Goal: Task Accomplishment & Management: Use online tool/utility

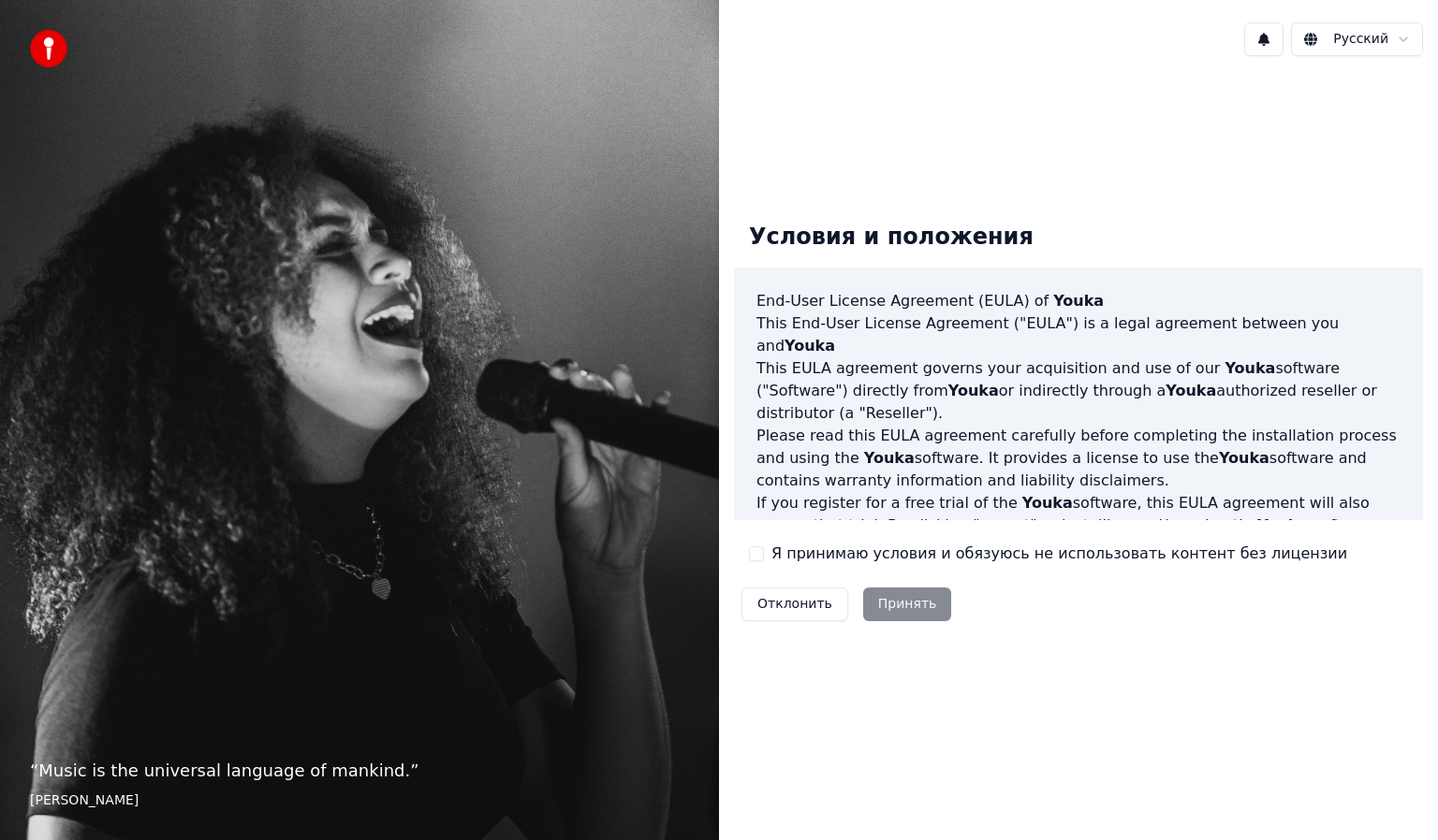
click at [876, 554] on label "Я принимаю условия и обязуюсь не использовать контент без лицензии" at bounding box center [1059, 554] width 576 height 23
click at [764, 554] on button "Я принимаю условия и обязуюсь не использовать контент без лицензии" at bounding box center [756, 554] width 15 height 15
click at [896, 603] on button "Принять" at bounding box center [907, 604] width 89 height 34
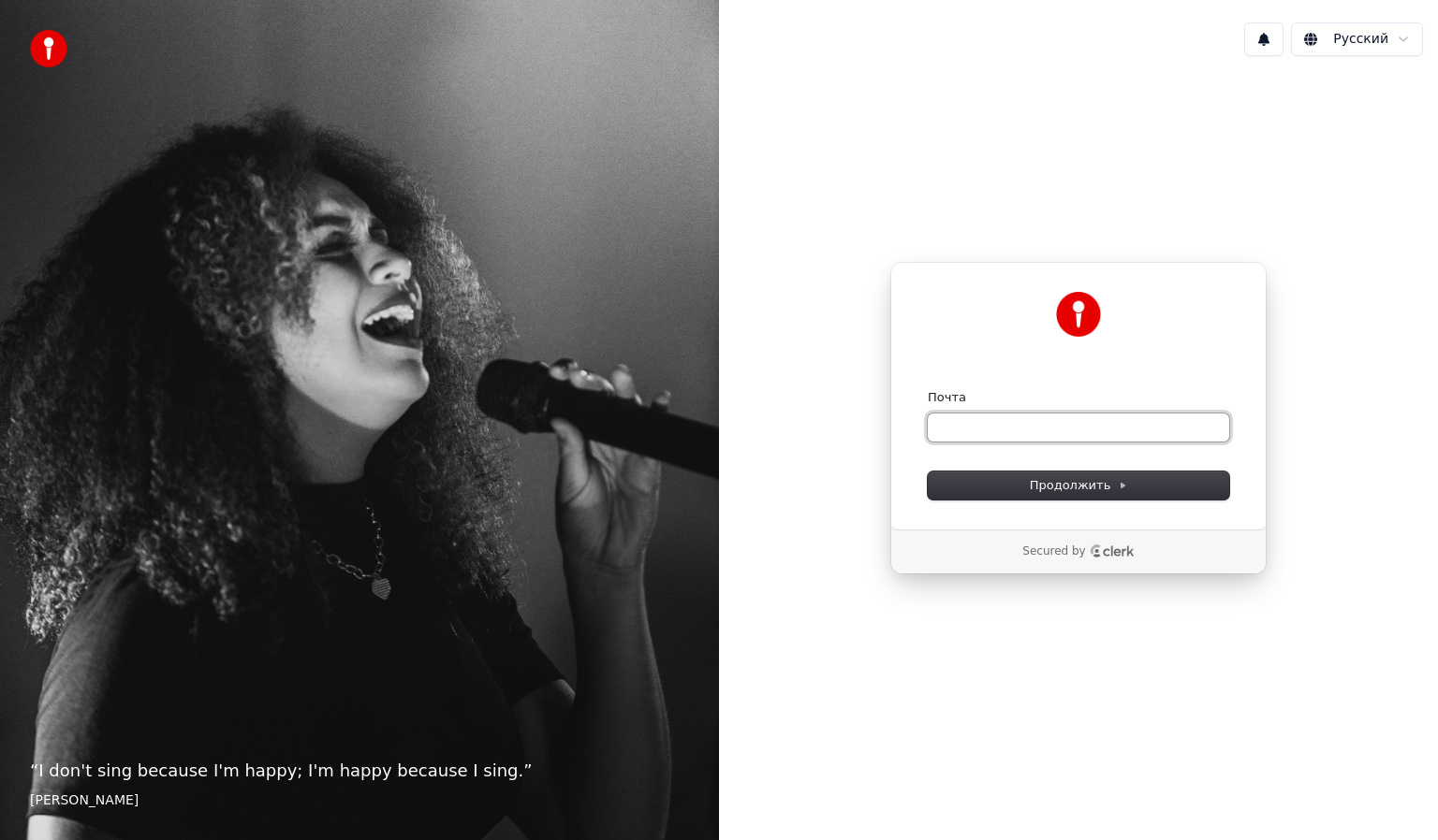
click at [992, 432] on input "Почта" at bounding box center [1078, 427] width 301 height 28
type input "*"
click at [1046, 486] on span "Продолжить" at bounding box center [1078, 485] width 98 height 17
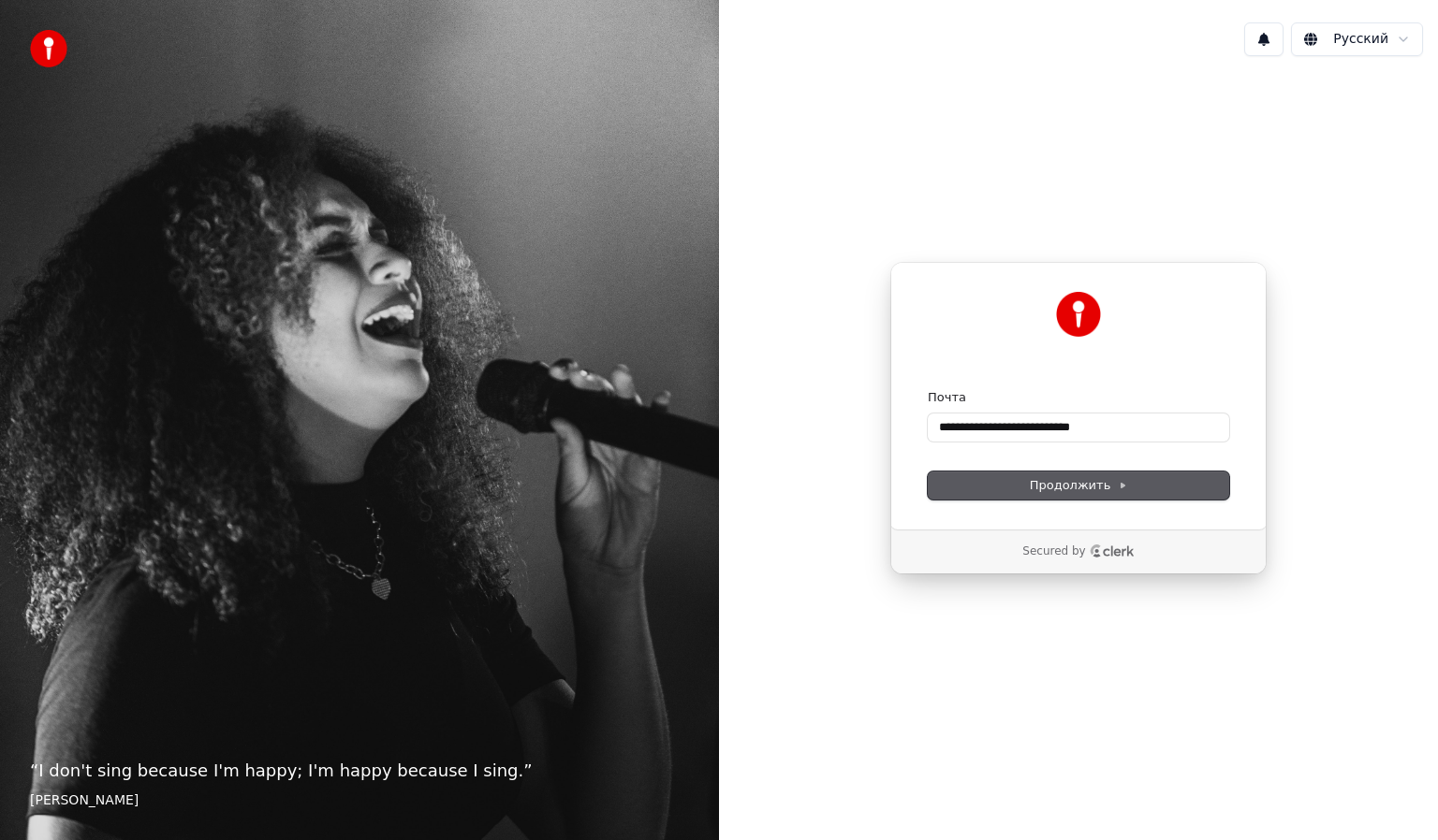
type input "**********"
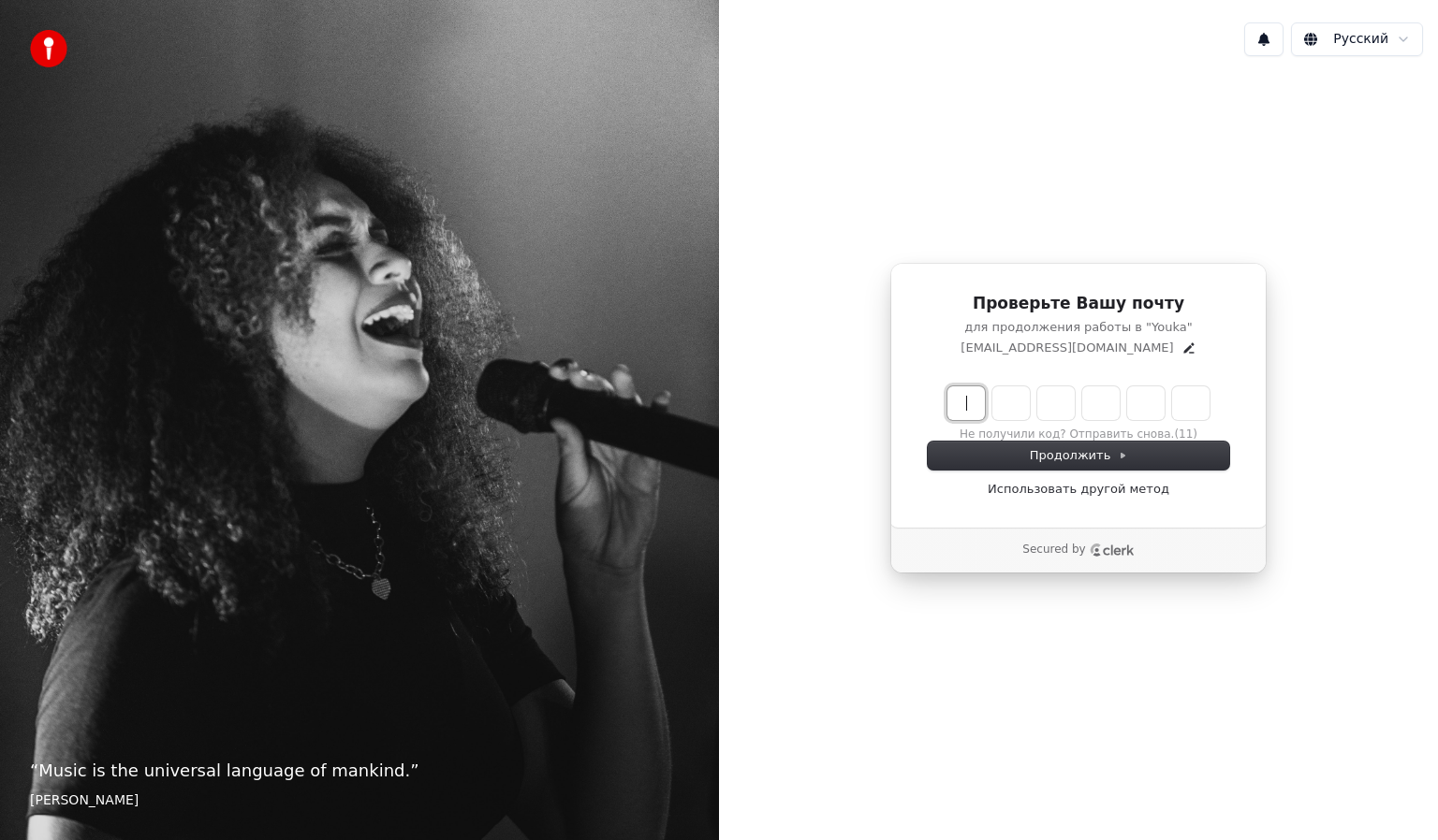
click at [969, 408] on input "Enter verification code" at bounding box center [1096, 404] width 299 height 34
type input "******"
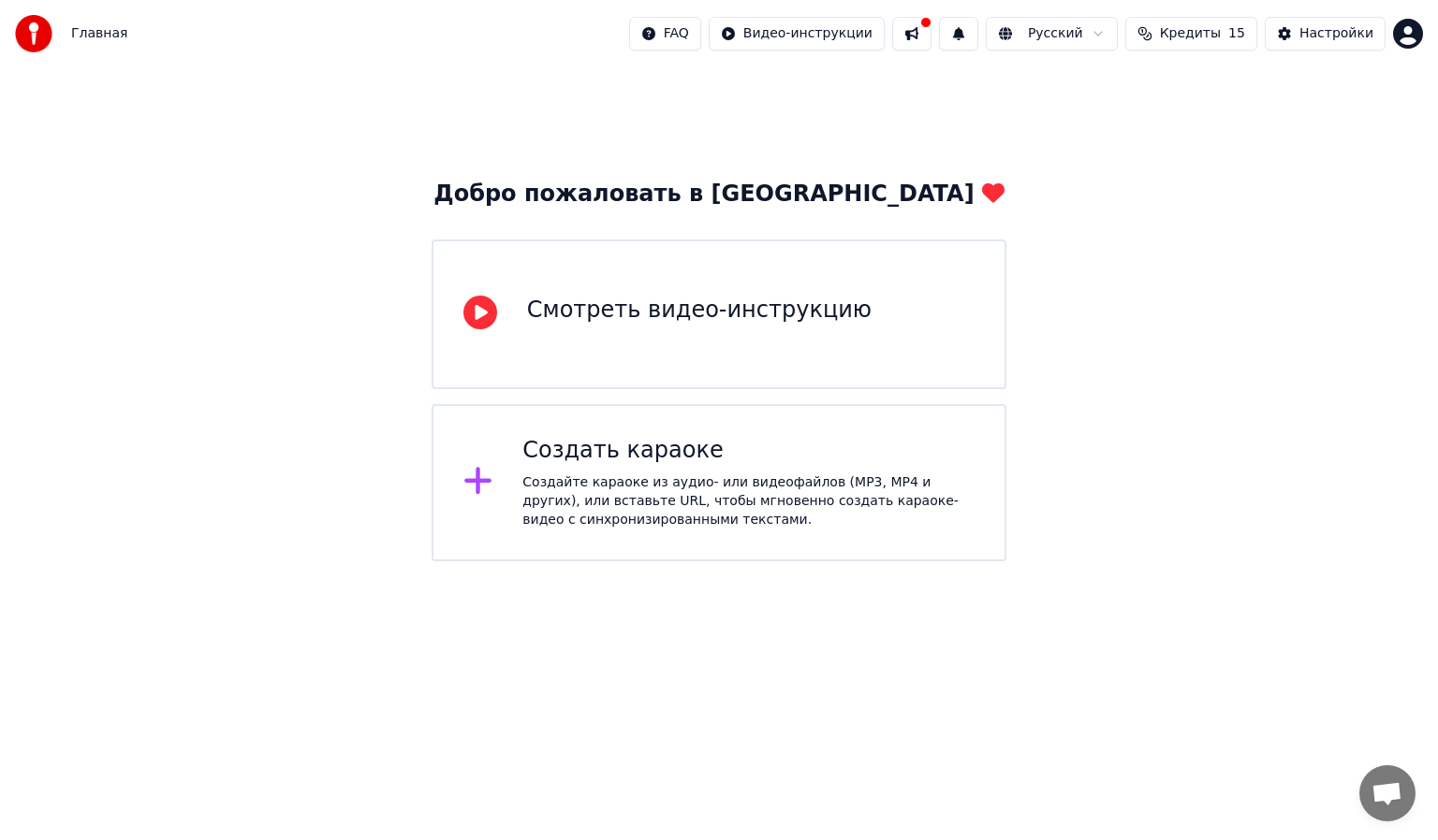
click at [704, 463] on div "Создать караоке" at bounding box center [748, 451] width 452 height 30
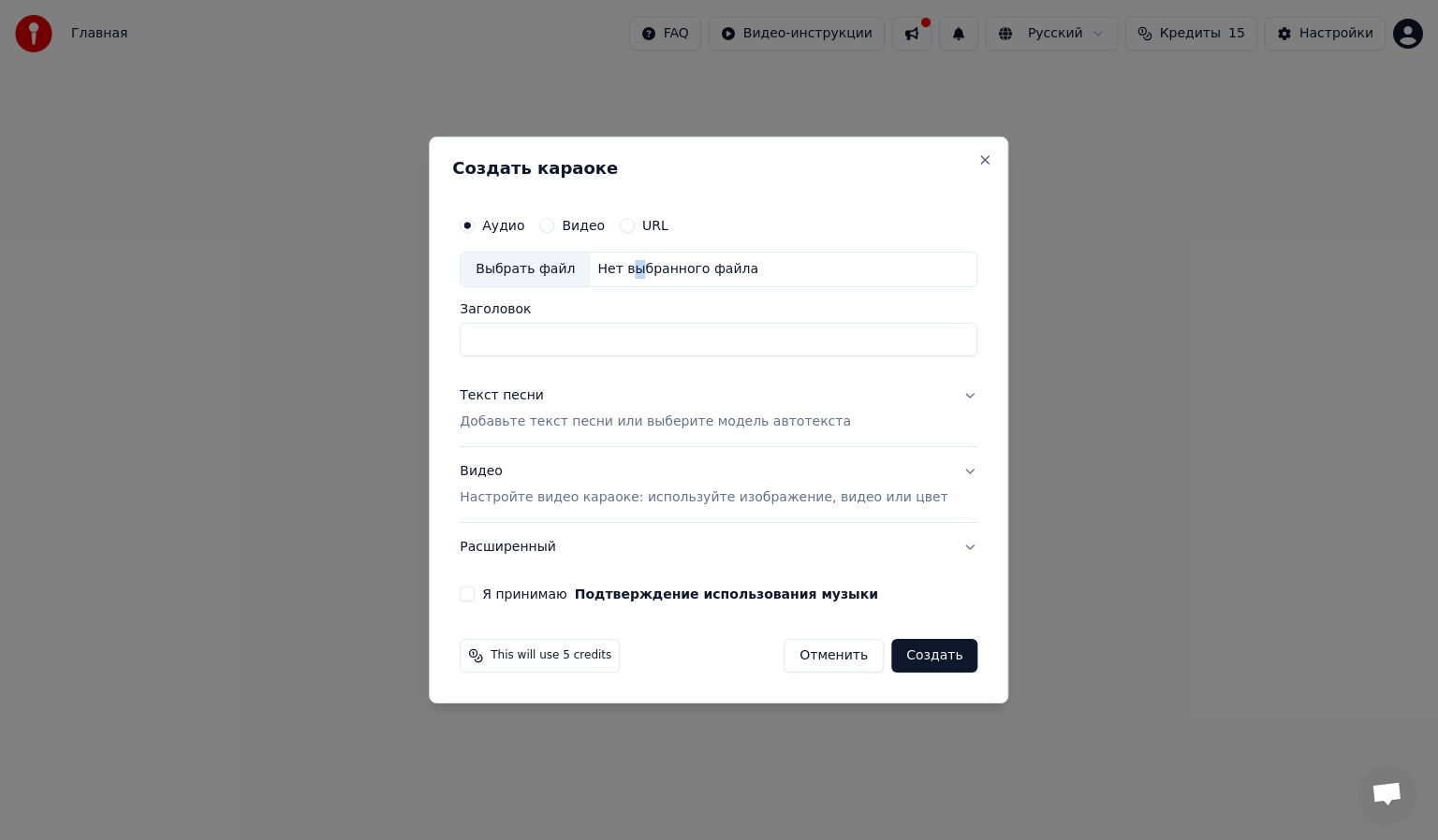
click at [647, 260] on div "Нет выбранного файла" at bounding box center [677, 269] width 176 height 19
type input "**********"
click at [650, 421] on p "Добавьте текст песни или выберите модель автотекста" at bounding box center [654, 421] width 391 height 19
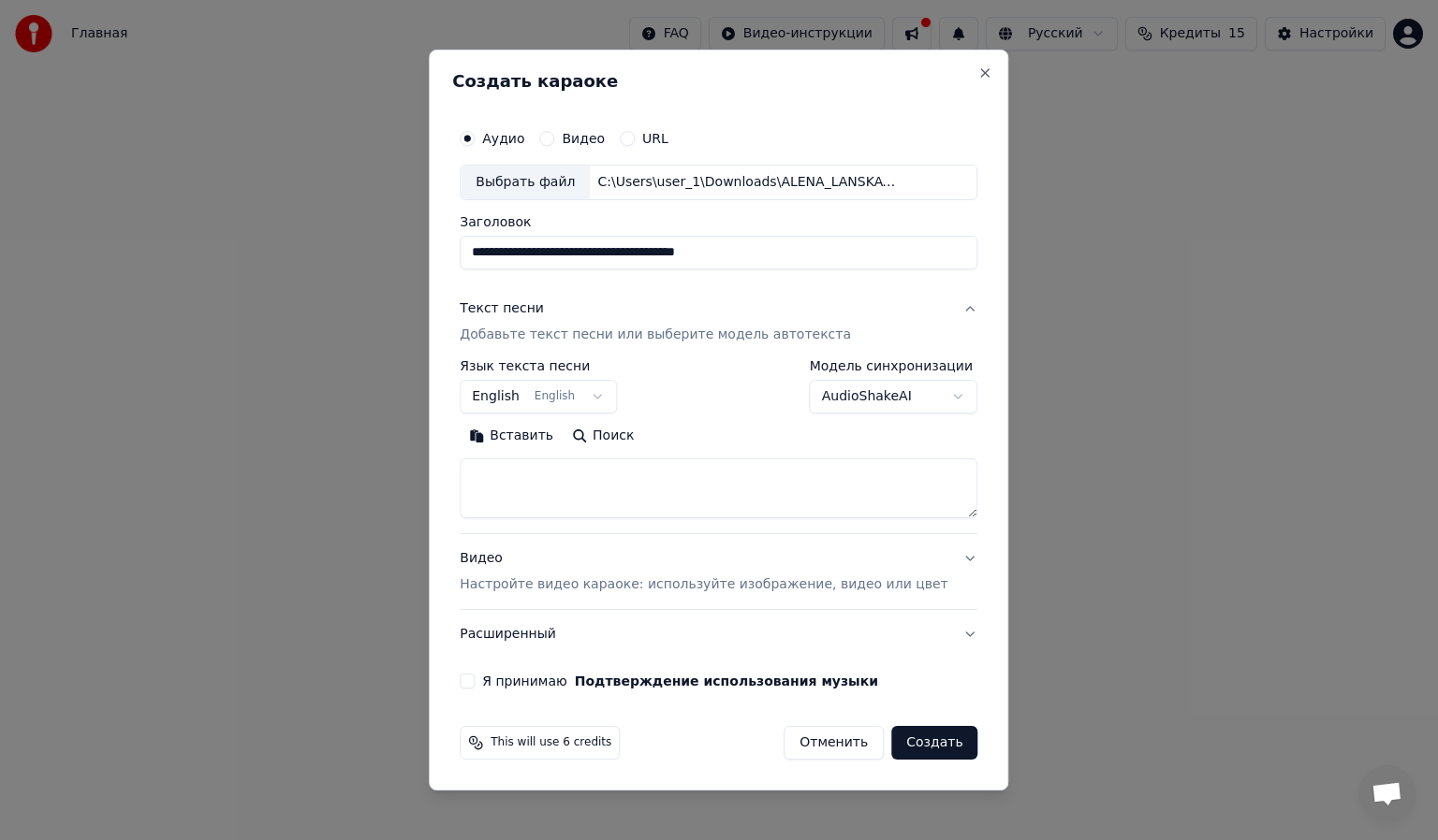
click at [538, 430] on button "Вставить" at bounding box center [511, 436] width 103 height 30
type textarea "**********"
click at [606, 394] on button "English English" at bounding box center [538, 397] width 157 height 34
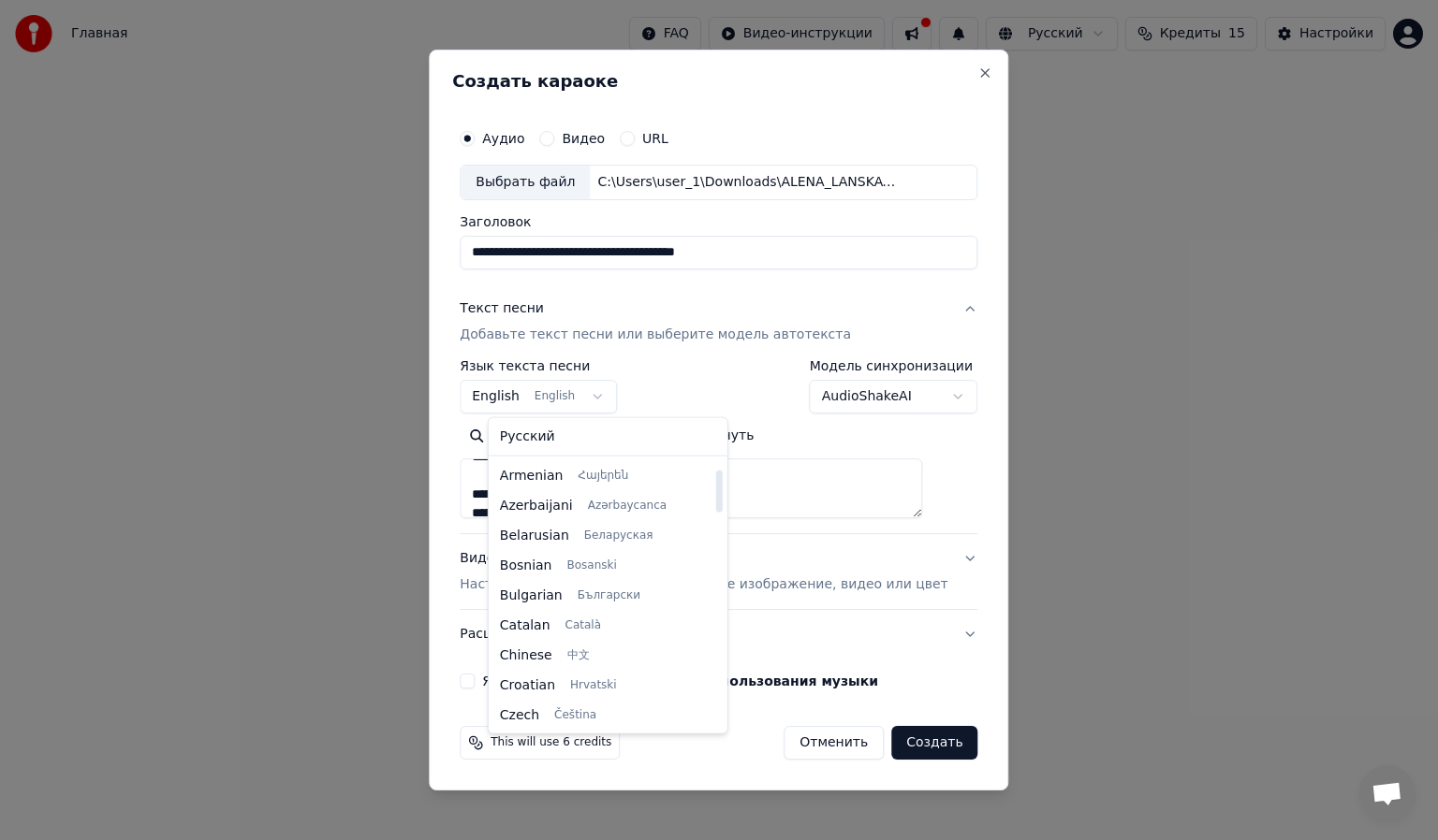
scroll to position [33, 0]
select select "**"
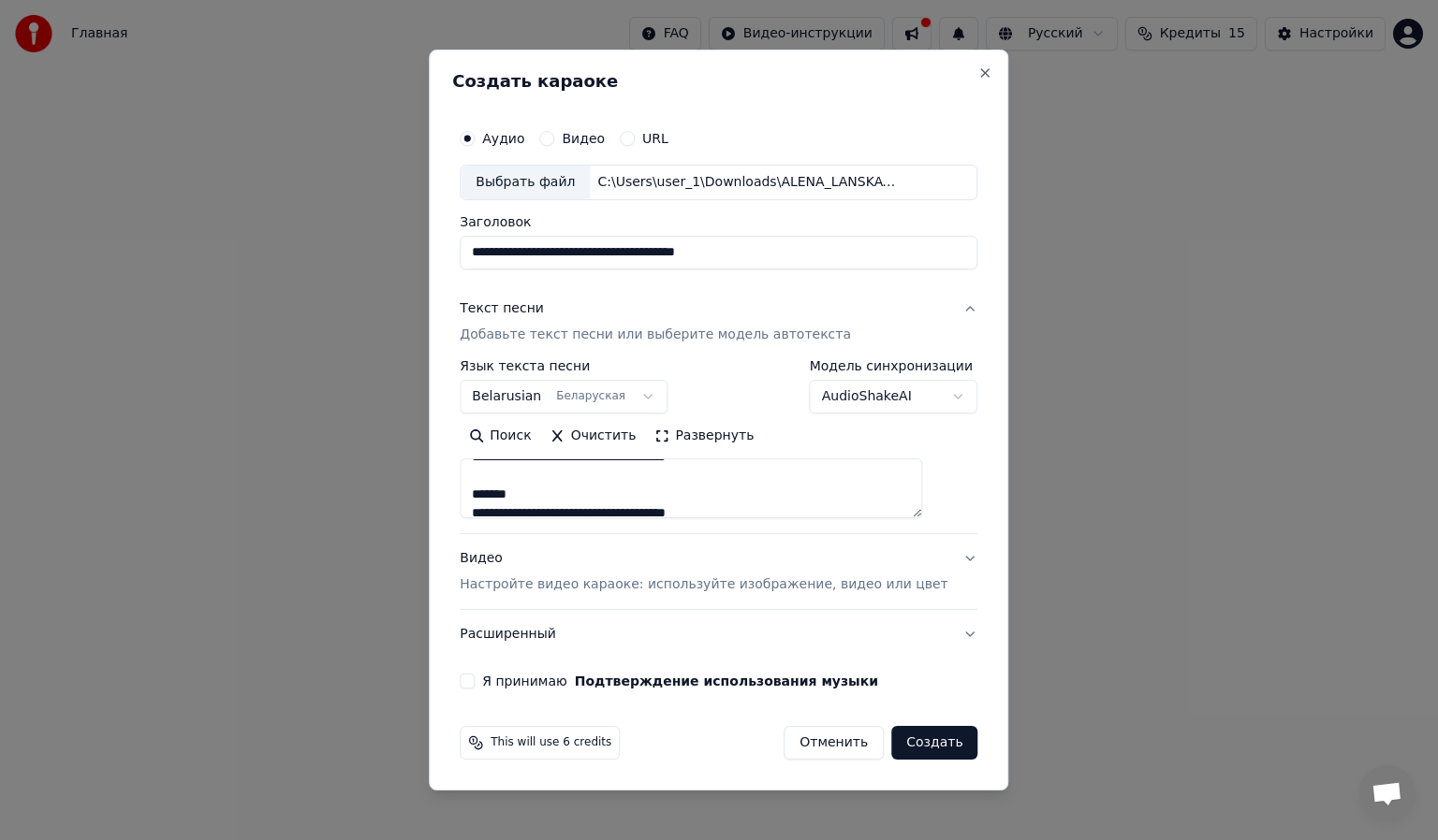
click at [758, 581] on p "Настройте видео караоке: используйте изображение, видео или цвет" at bounding box center [703, 585] width 487 height 19
type textarea "**********"
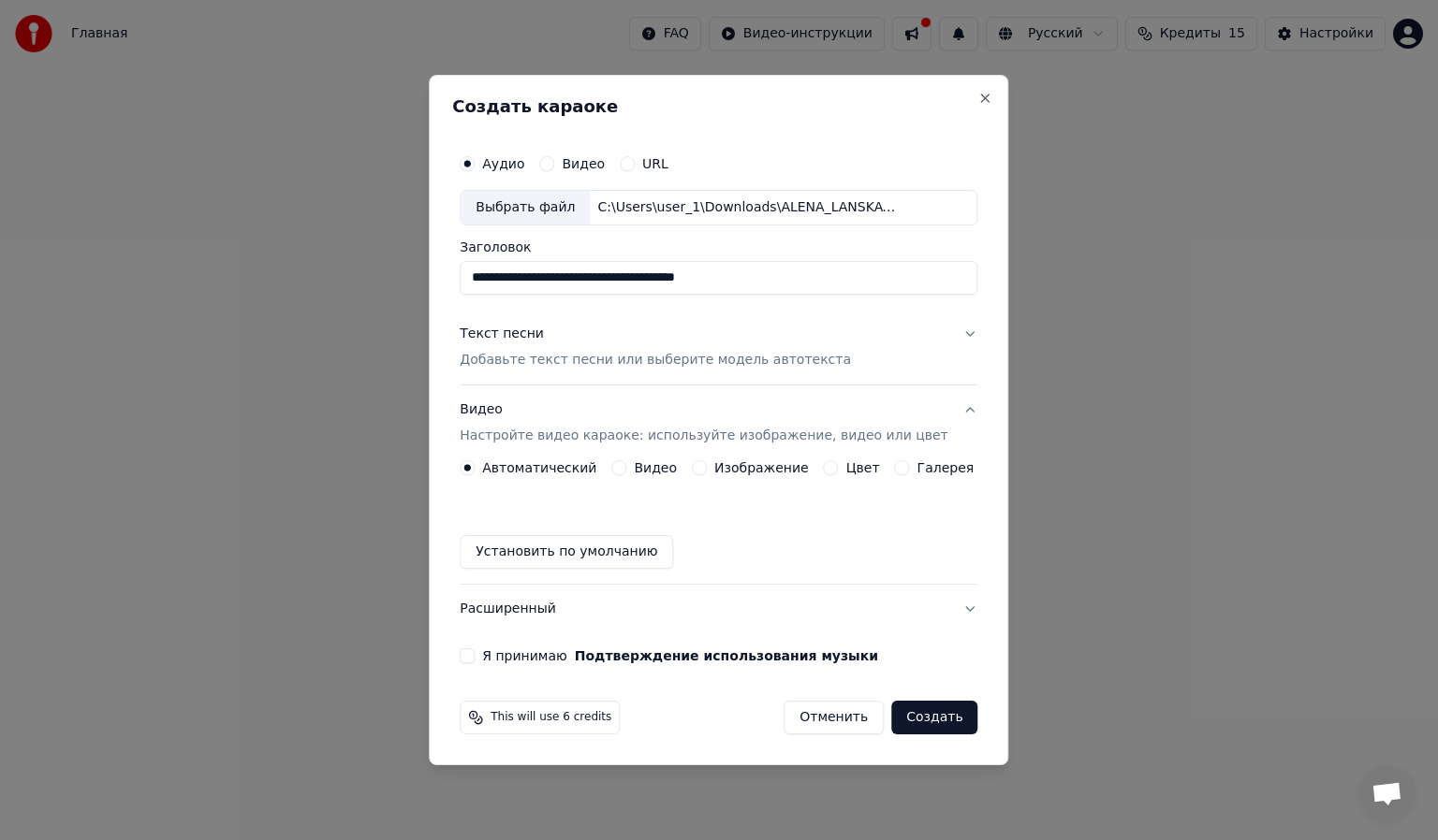
click at [903, 463] on div "Галерея" at bounding box center [935, 467] width 80 height 15
click at [895, 469] on button "Галерея" at bounding box center [902, 467] width 15 height 15
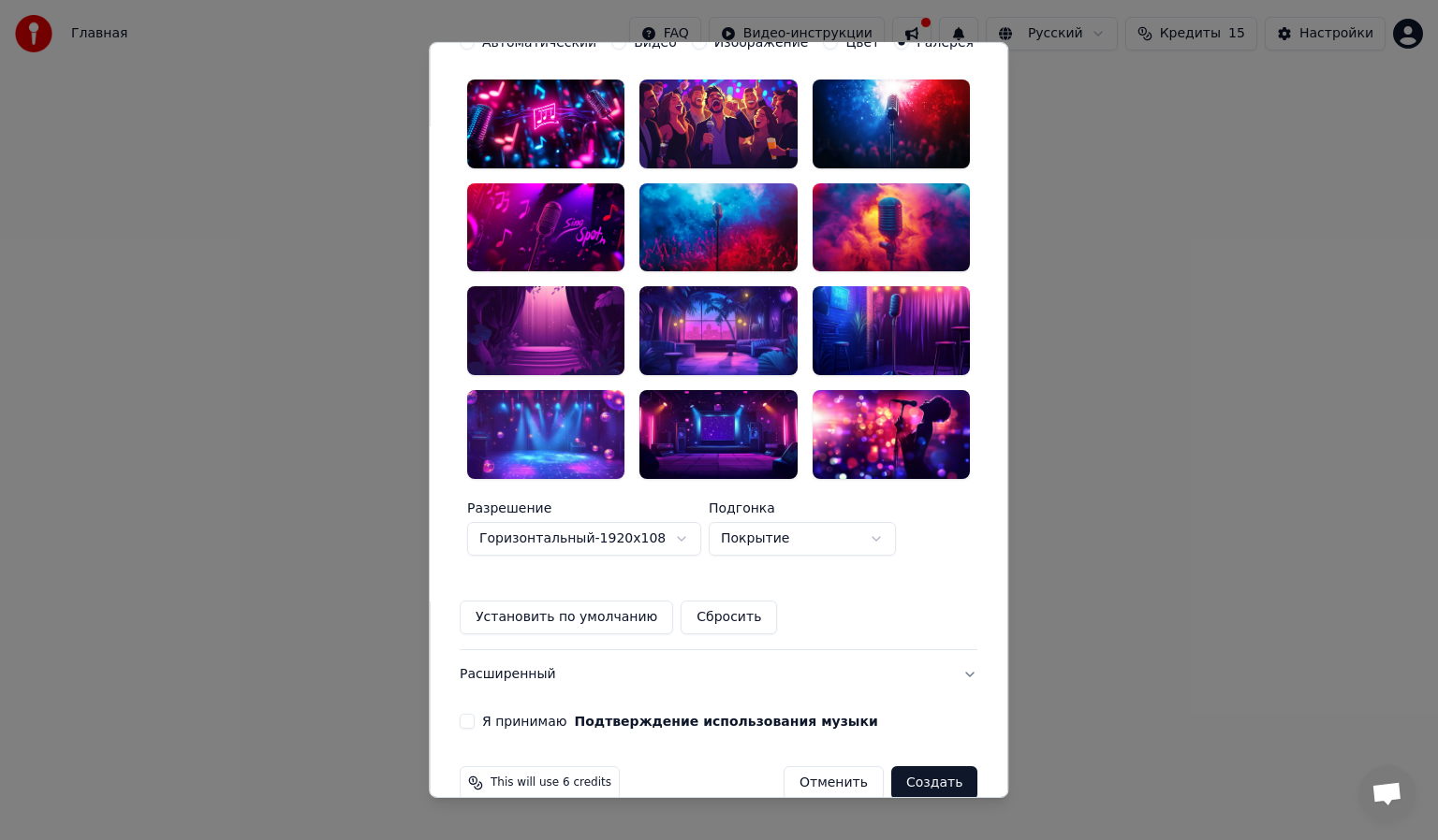
scroll to position [112, 0]
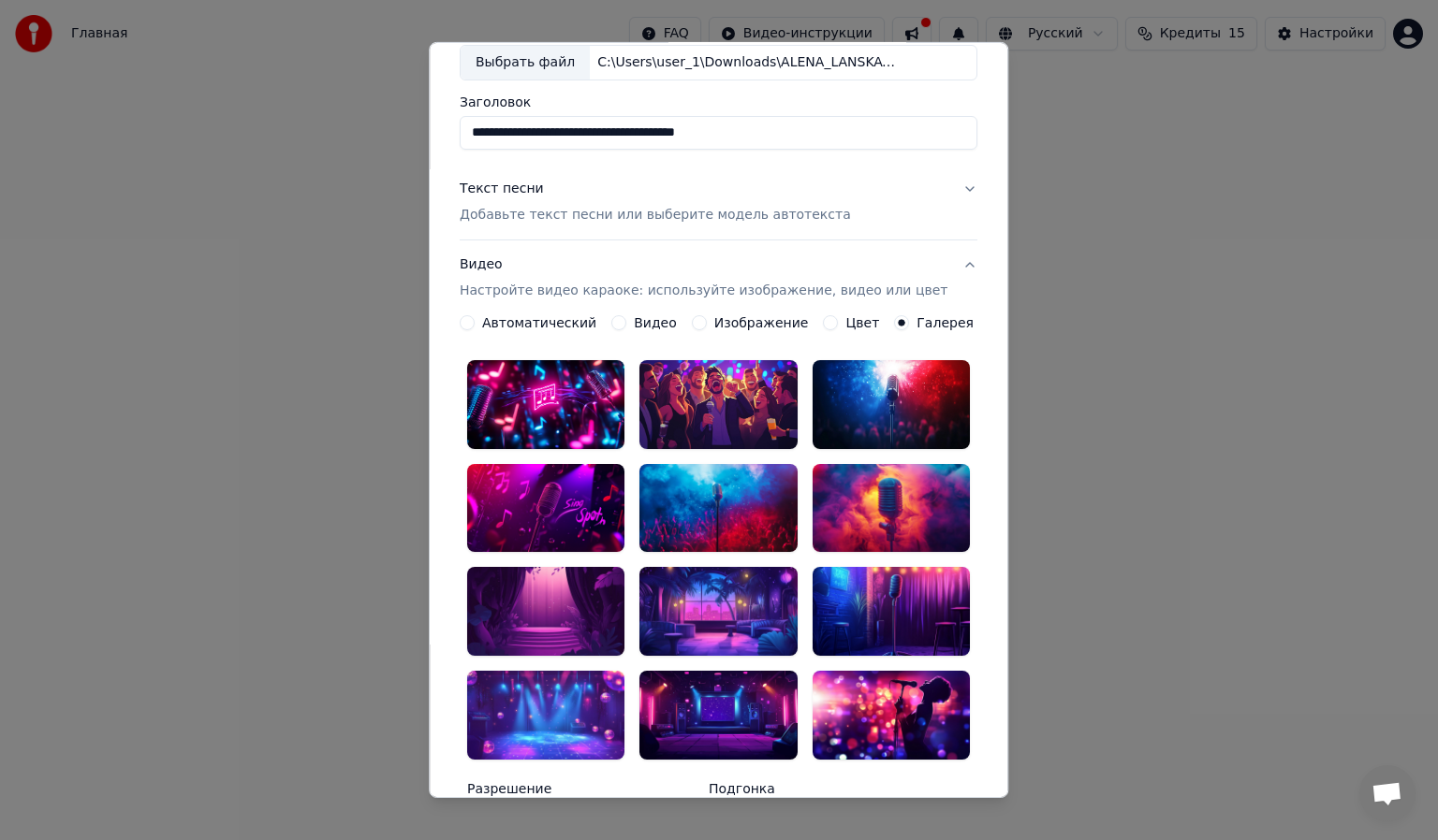
click at [708, 292] on p "Настройте видео караоке: используйте изображение, видео или цвет" at bounding box center [703, 290] width 487 height 19
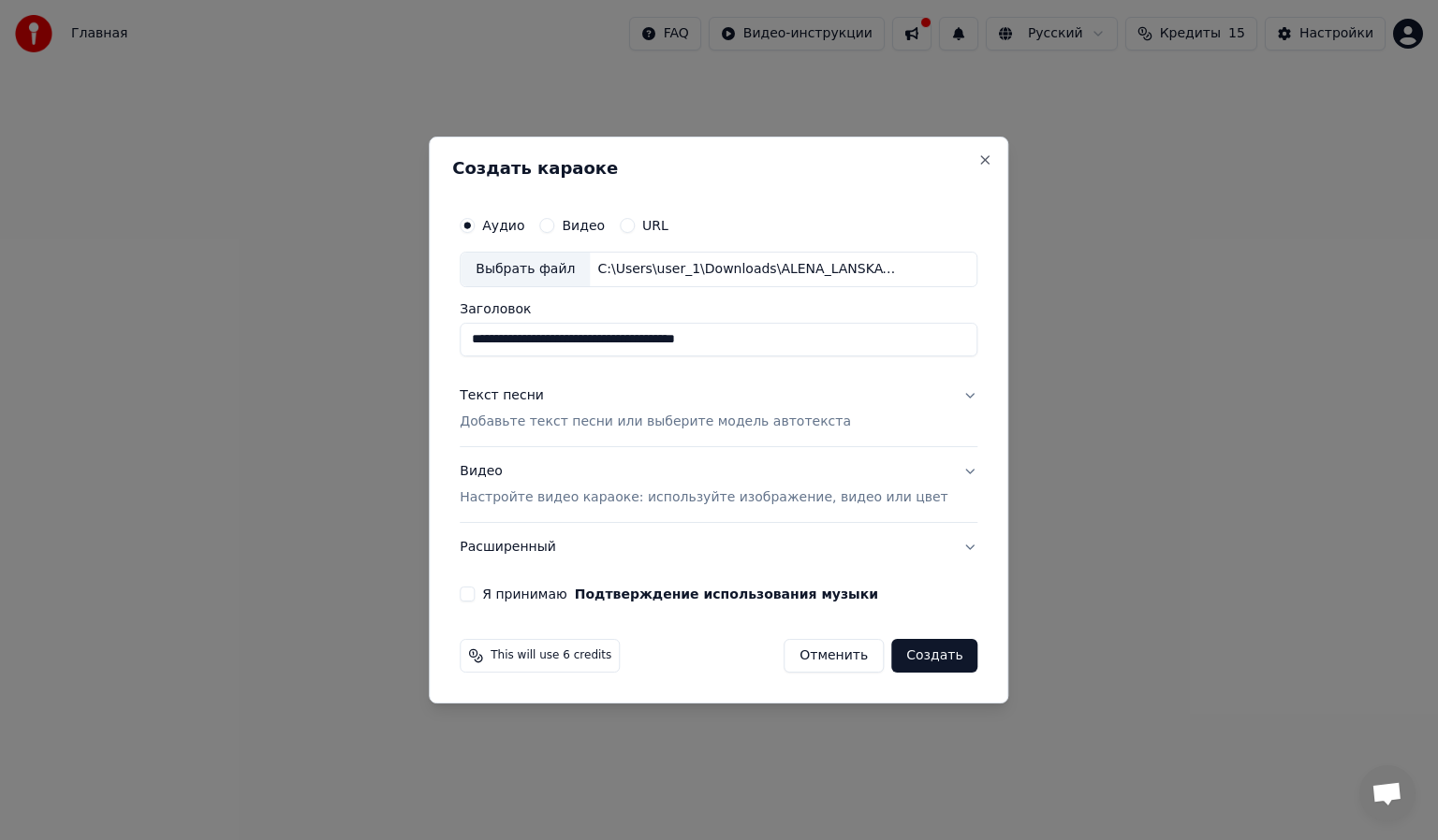
scroll to position [0, 0]
click at [713, 492] on p "Настройте видео караоке: используйте изображение, видео или цвет" at bounding box center [703, 497] width 487 height 19
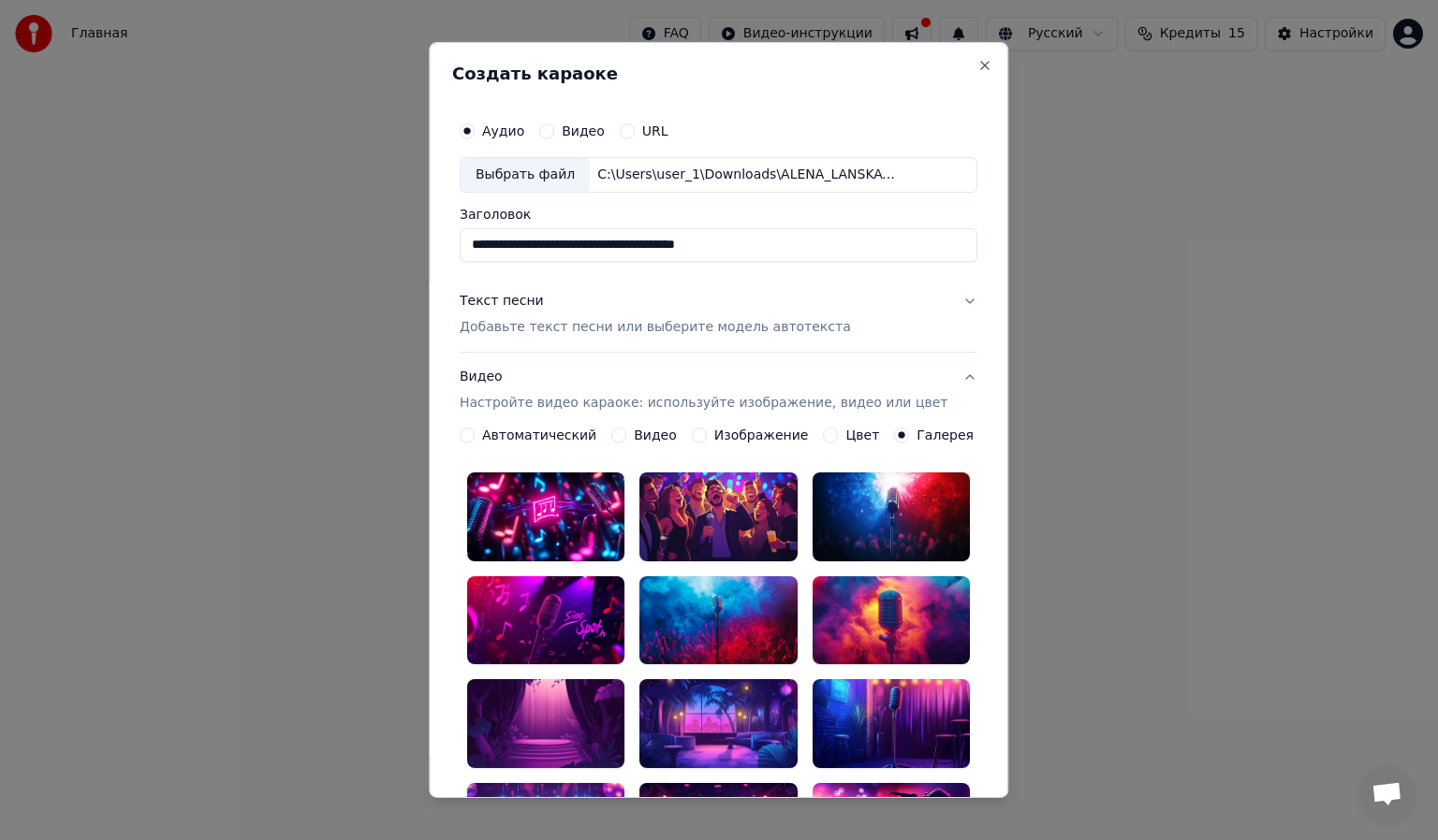
click at [734, 425] on button "Видео Настройте видео караоке: используйте изображение, видео или цвет" at bounding box center [718, 390] width 517 height 75
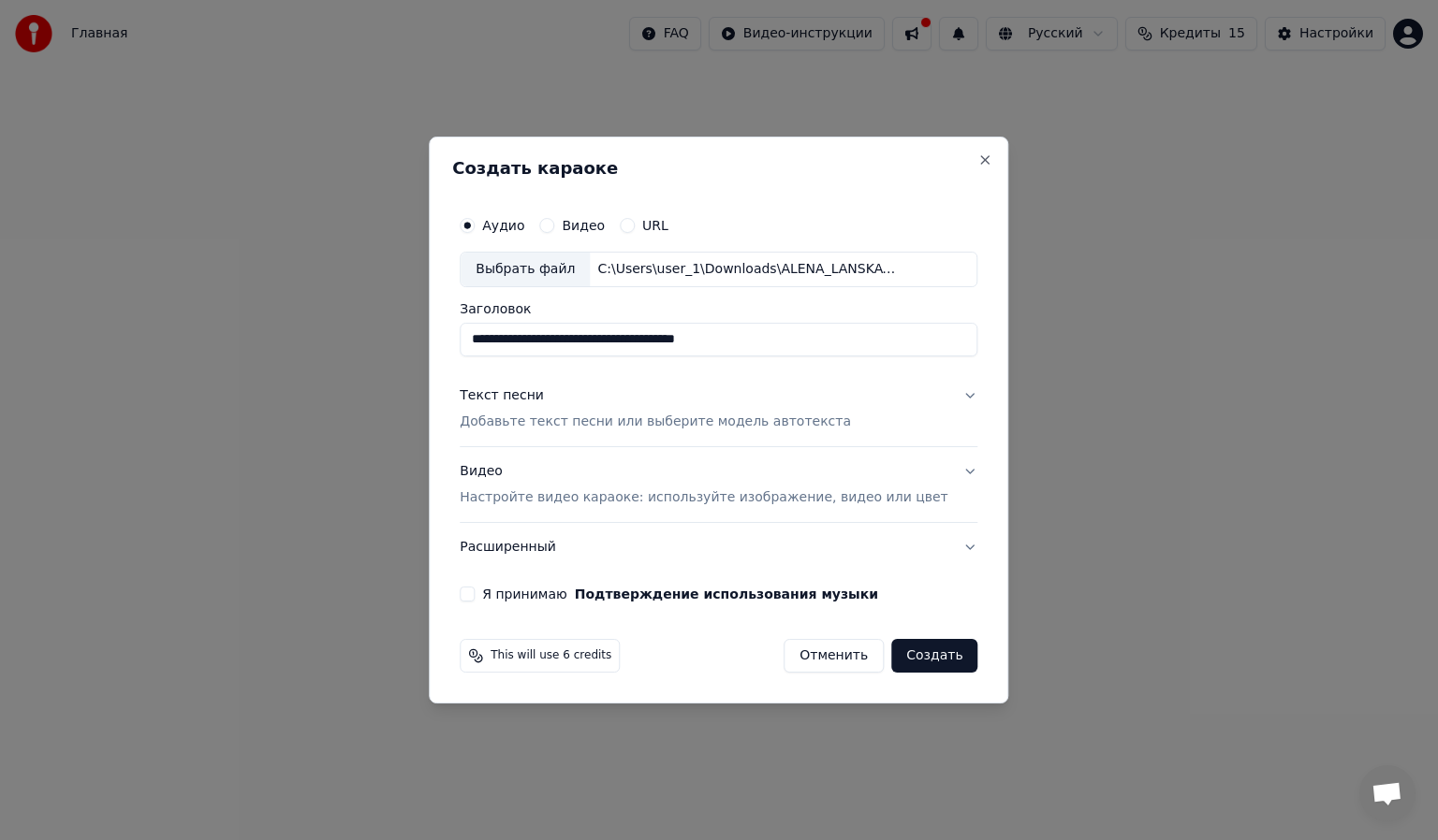
click at [734, 490] on p "Настройте видео караоке: используйте изображение, видео или цвет" at bounding box center [703, 497] width 487 height 19
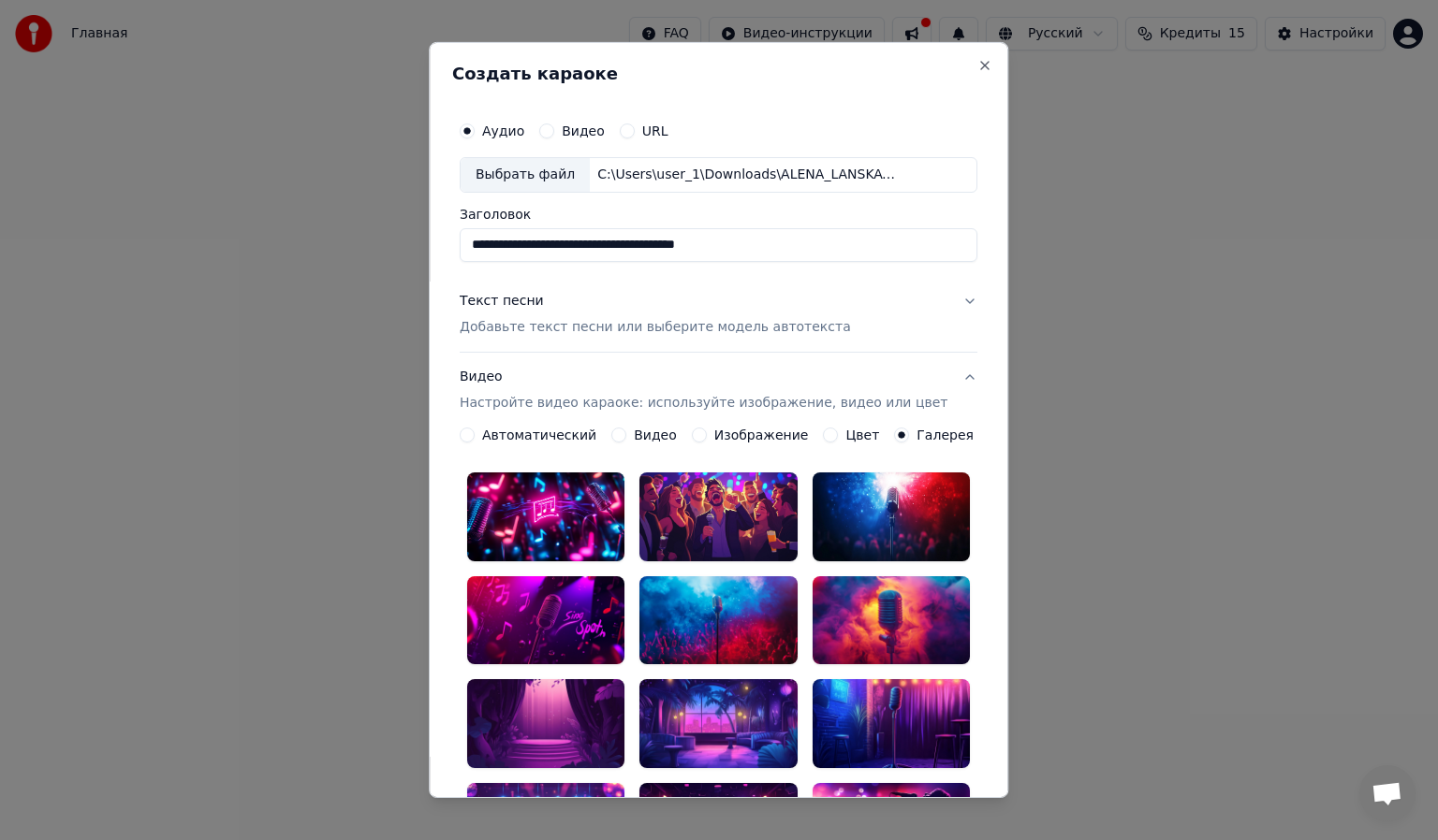
click at [726, 436] on label "Изображение" at bounding box center [761, 434] width 94 height 13
click at [707, 436] on button "Изображение" at bounding box center [699, 434] width 15 height 15
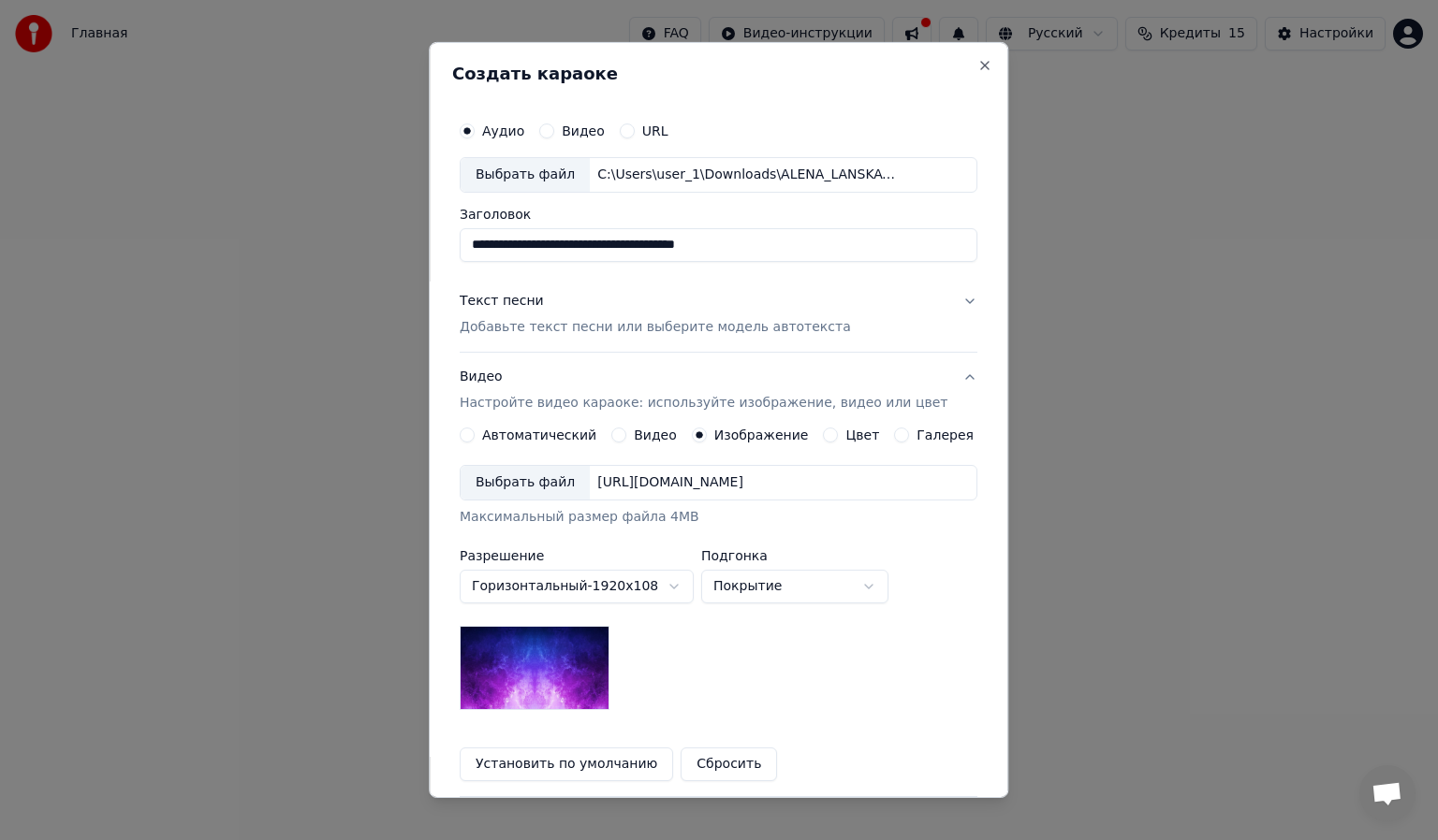
click at [574, 484] on div "Выбрать файл" at bounding box center [525, 483] width 129 height 34
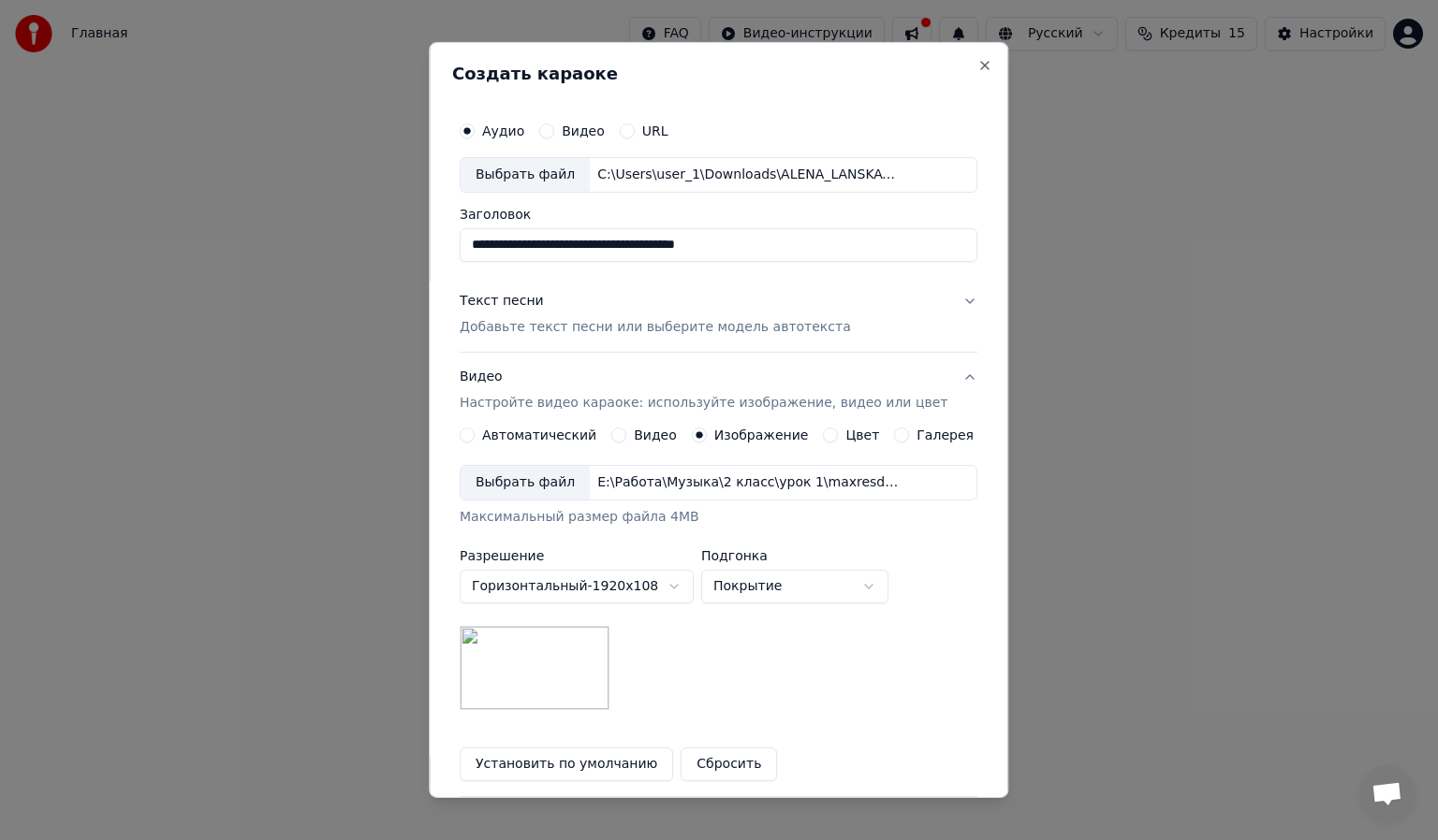
click at [525, 484] on div "Выбрать файл" at bounding box center [525, 483] width 129 height 34
click at [532, 476] on div "Выбрать файл" at bounding box center [525, 483] width 129 height 34
click at [595, 404] on p "Настройте видео караоке: используйте изображение, видео или цвет" at bounding box center [703, 403] width 487 height 19
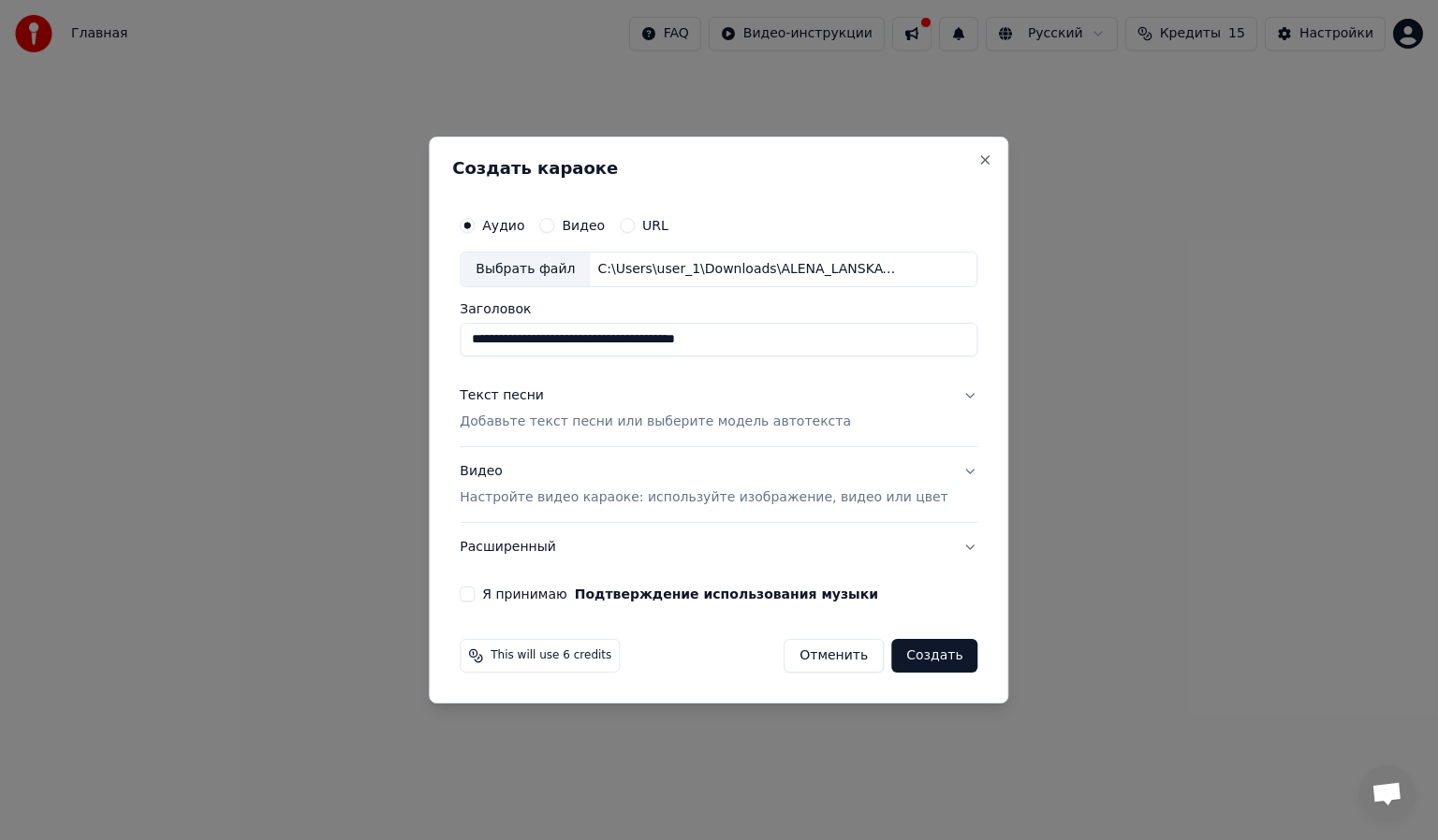
click at [554, 227] on button "Видео" at bounding box center [546, 225] width 15 height 15
click at [558, 271] on div "Выбрать файл" at bounding box center [525, 269] width 129 height 34
type input "**********"
click at [654, 428] on p "Добавьте текст песни или выберите модель автотекста" at bounding box center [654, 421] width 391 height 19
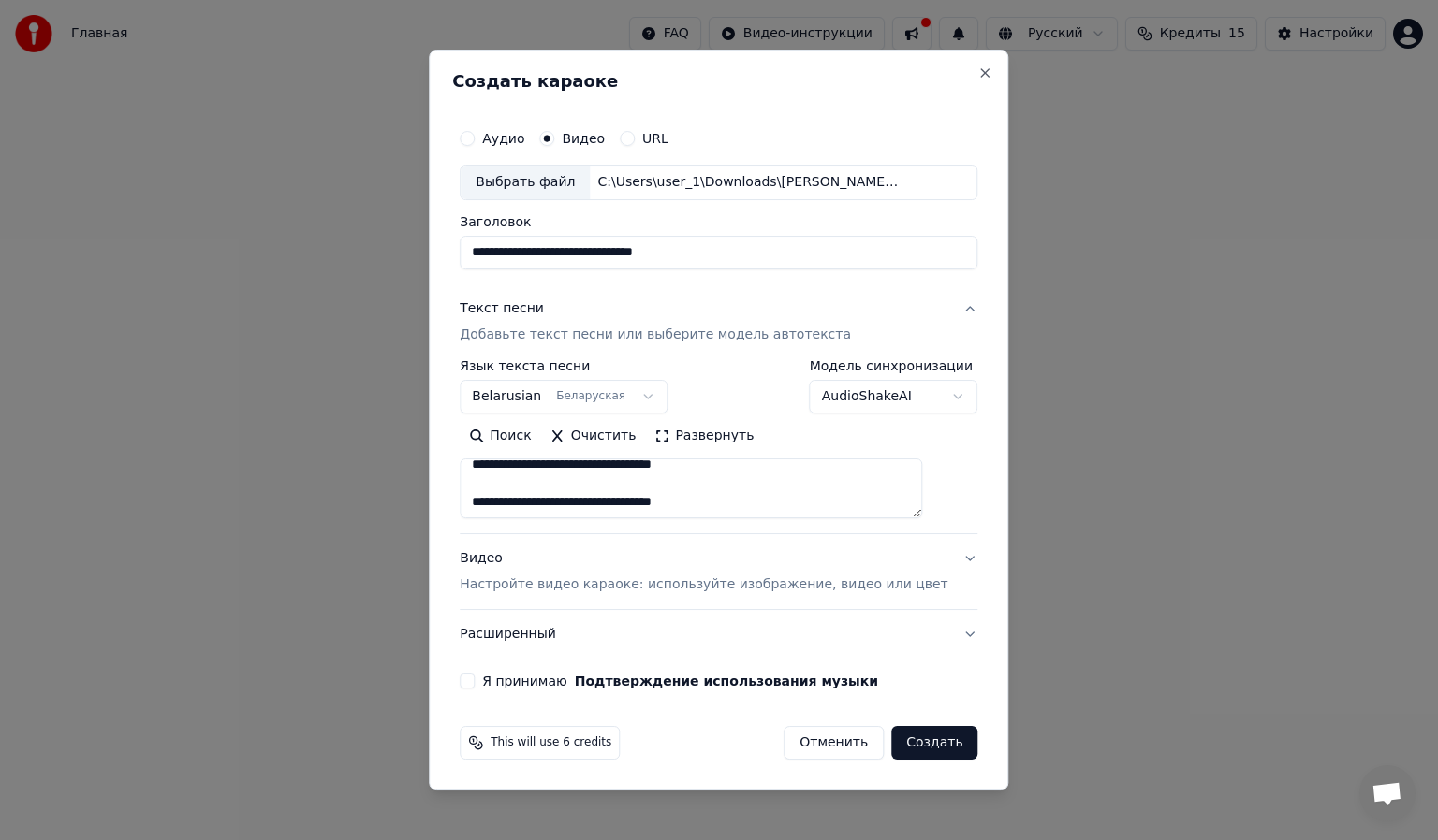
scroll to position [647, 0]
click at [723, 579] on p "Настройте видео караоке: используйте изображение, видео или цвет" at bounding box center [703, 585] width 487 height 19
type textarea "**********"
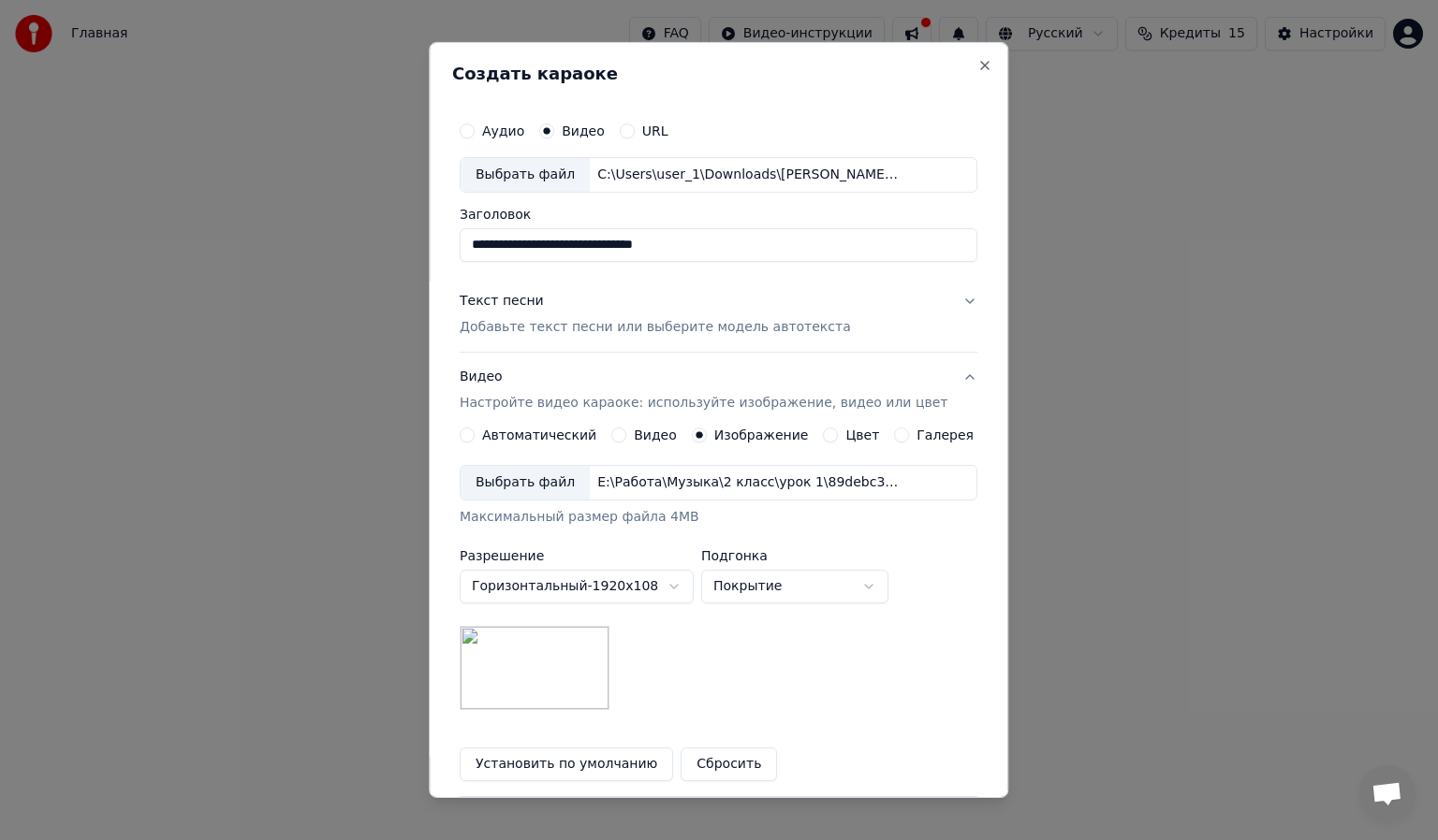
click at [644, 439] on label "Видео" at bounding box center [654, 434] width 43 height 13
click at [627, 439] on button "Видео" at bounding box center [619, 434] width 15 height 15
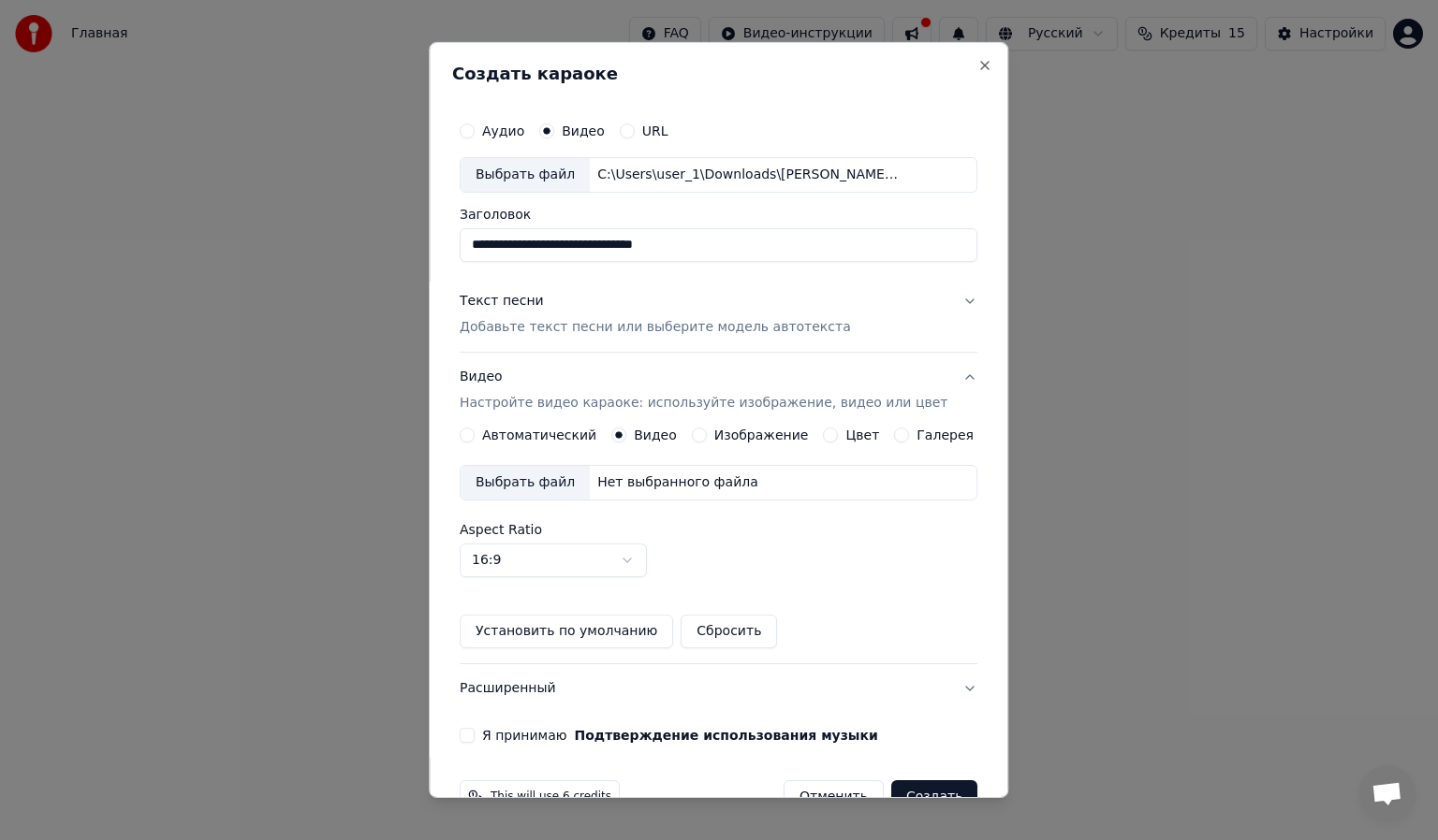
click at [575, 483] on div "Выбрать файл" at bounding box center [525, 483] width 129 height 34
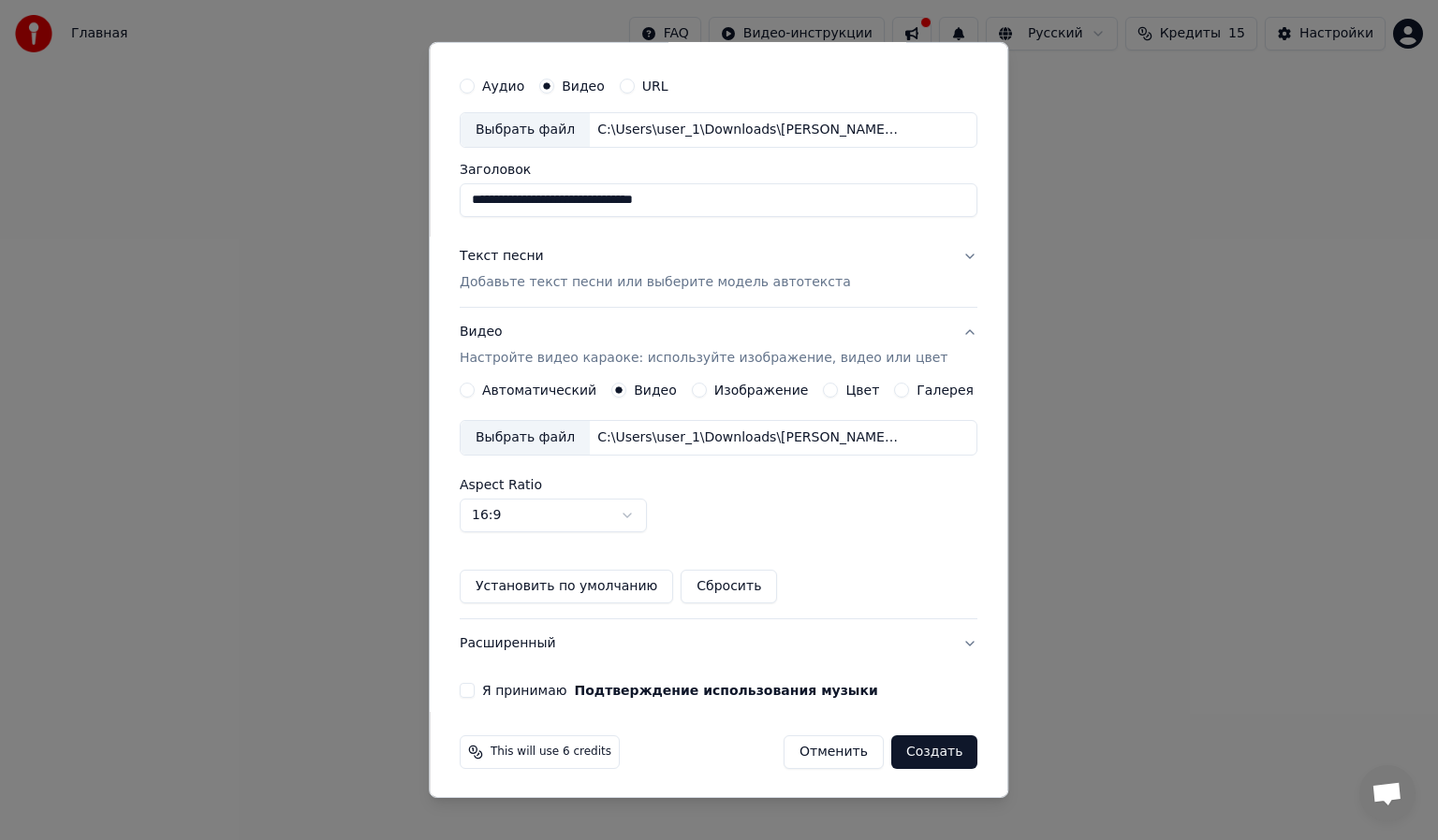
click at [474, 685] on button "Я принимаю Подтверждение использования музыки" at bounding box center [466, 690] width 15 height 15
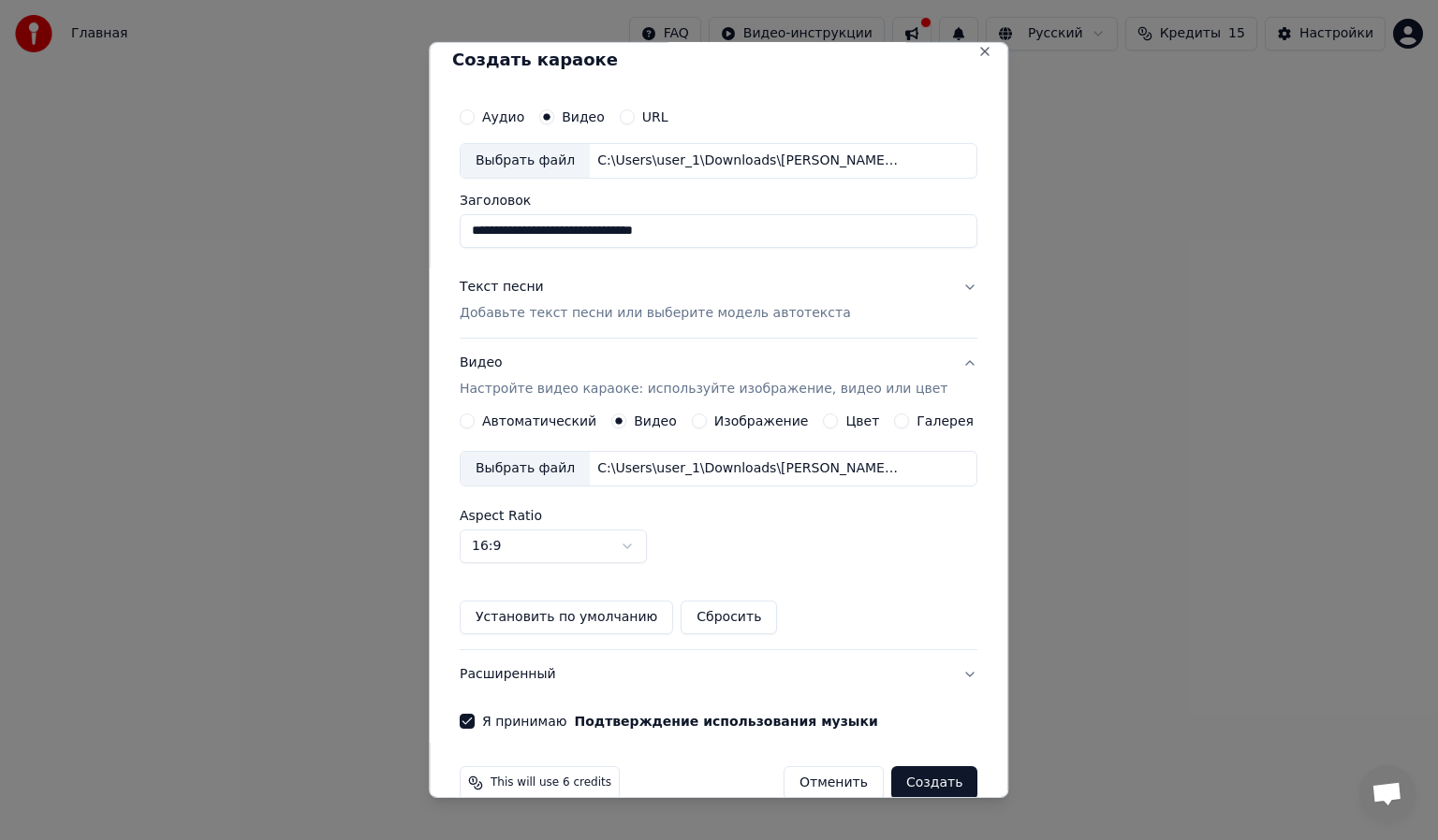
scroll to position [0, 0]
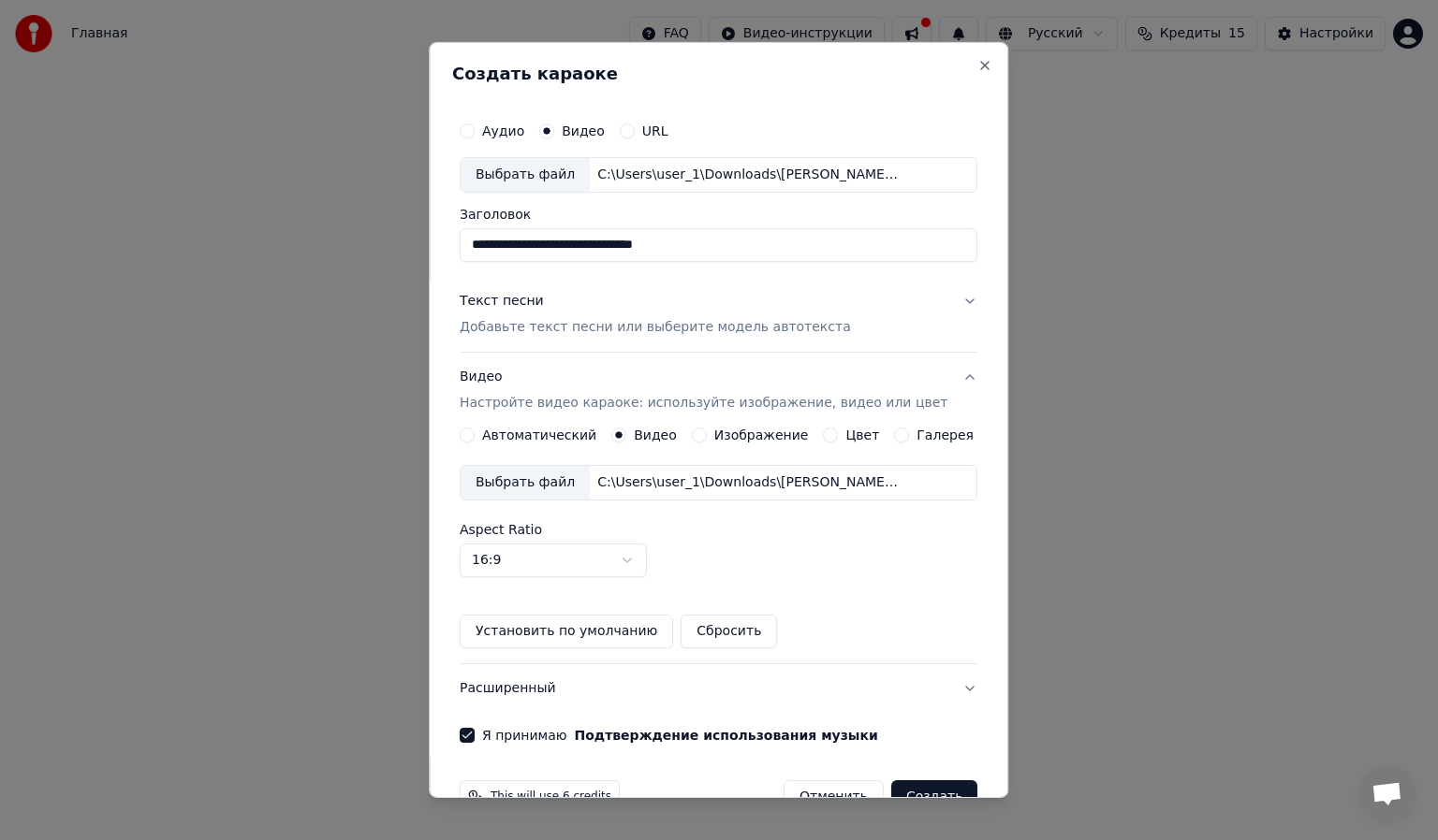
click at [699, 324] on p "Добавьте текст песни или выберите модель автотекста" at bounding box center [654, 327] width 391 height 19
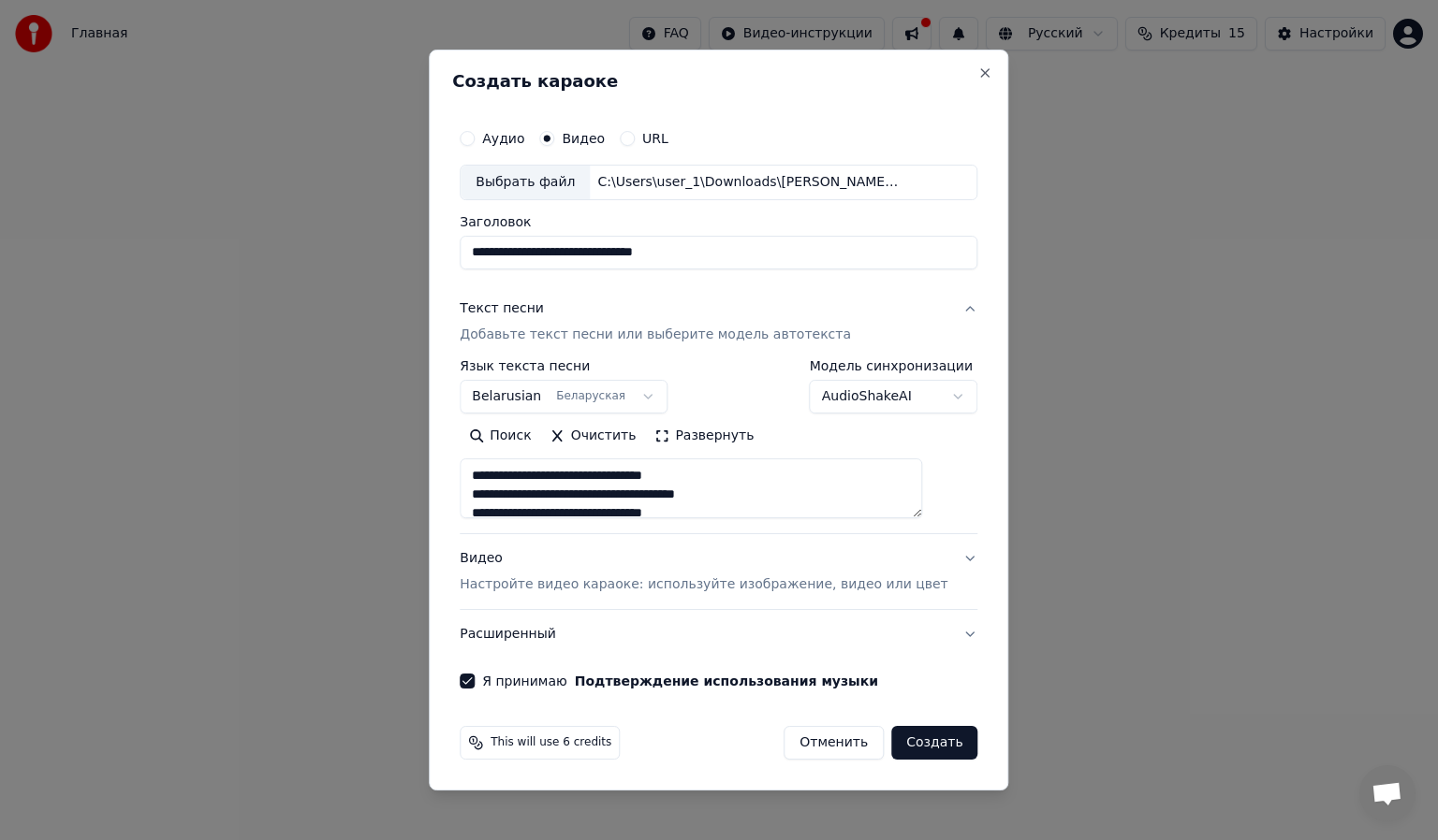
click at [925, 739] on button "Создать" at bounding box center [934, 743] width 87 height 34
type textarea "**********"
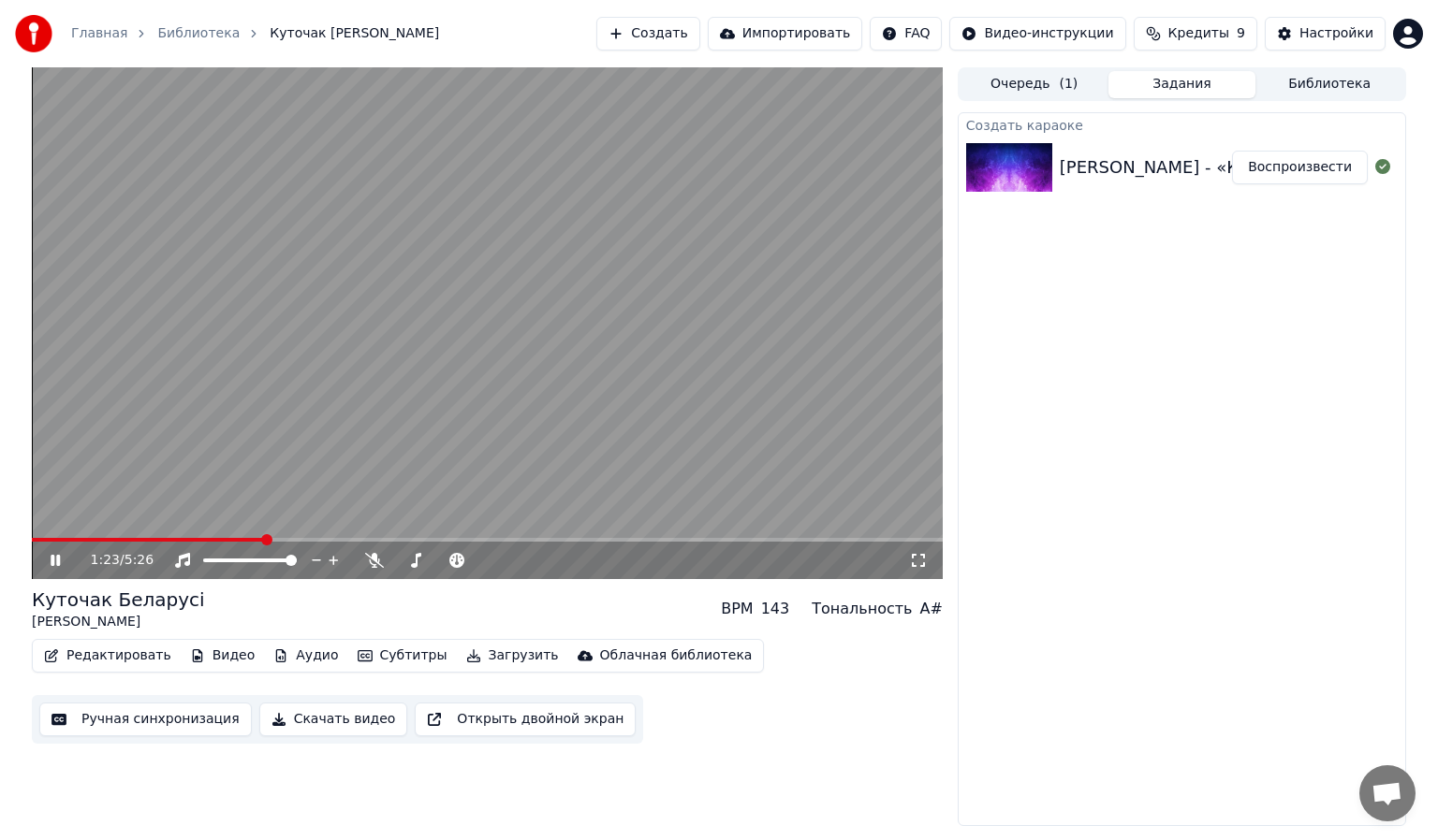
click at [764, 366] on video at bounding box center [487, 323] width 911 height 512
click at [699, 36] on button "Создать" at bounding box center [648, 34] width 103 height 34
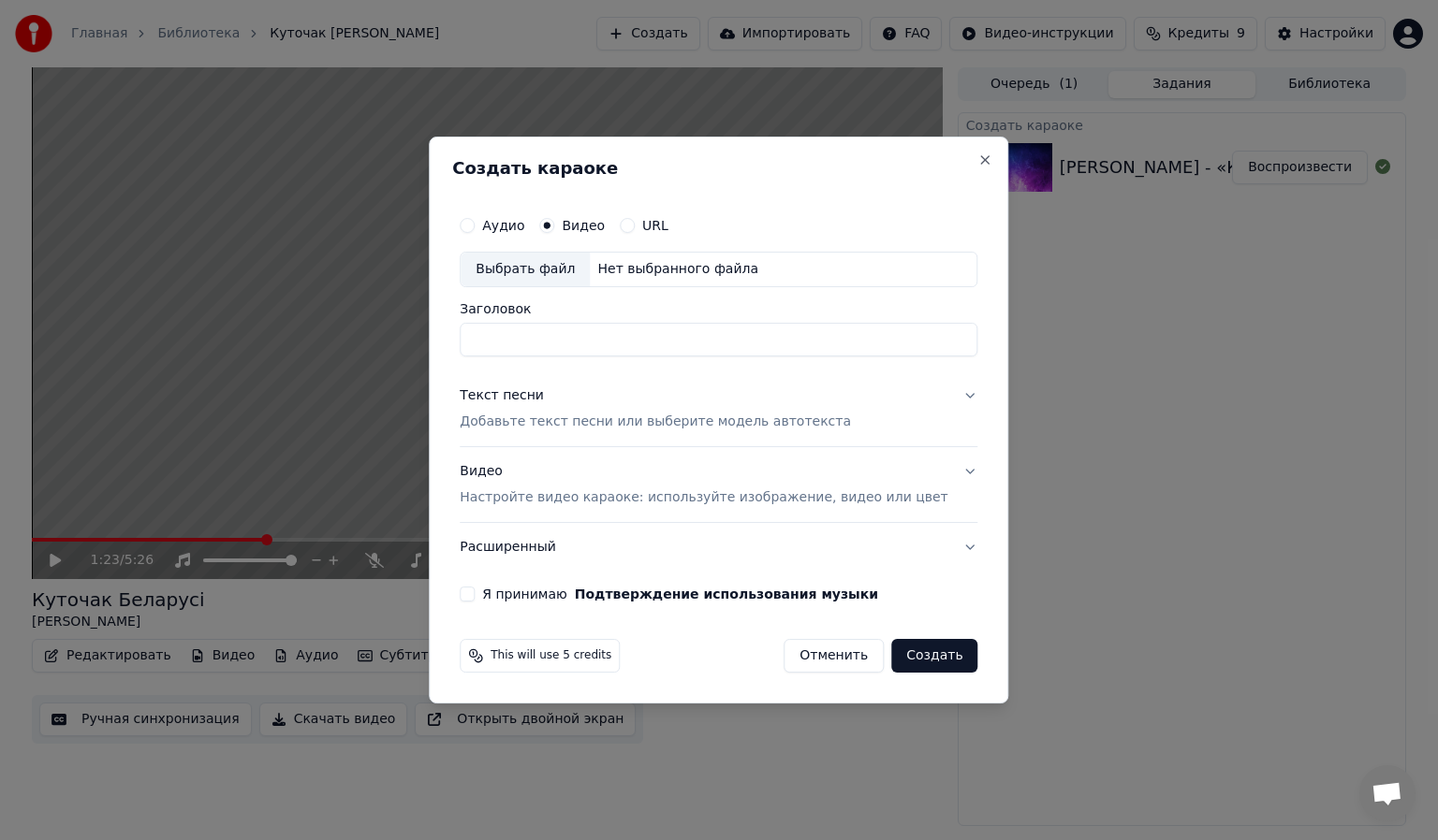
click at [584, 262] on div "Выбрать файл" at bounding box center [525, 269] width 129 height 34
type input "**********"
click at [728, 472] on div "Видео Настройте видео караоке: используйте изображение, видео или цвет" at bounding box center [703, 484] width 487 height 45
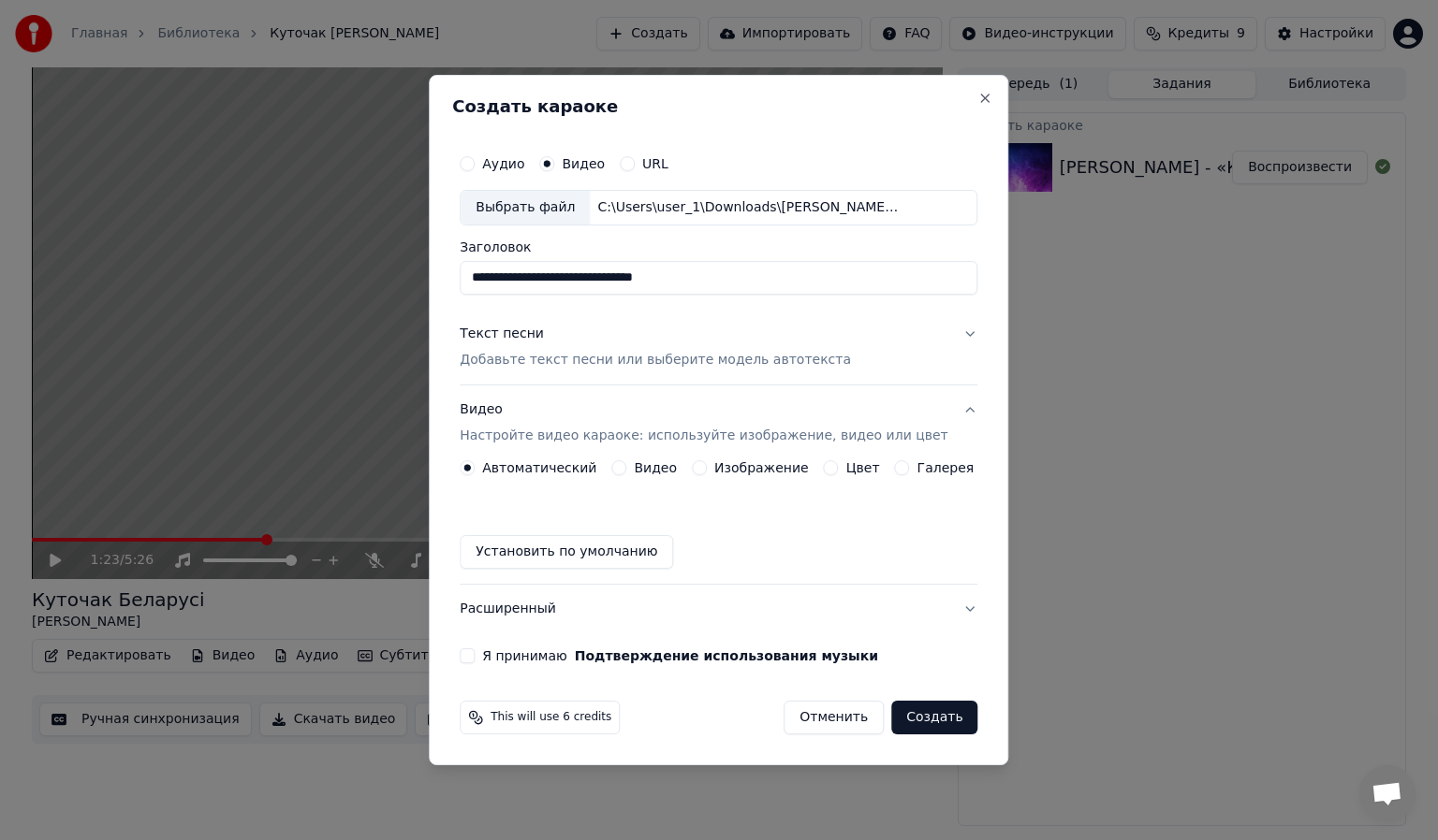
click at [653, 463] on label "Видео" at bounding box center [654, 467] width 43 height 13
click at [627, 463] on button "Видео" at bounding box center [619, 467] width 15 height 15
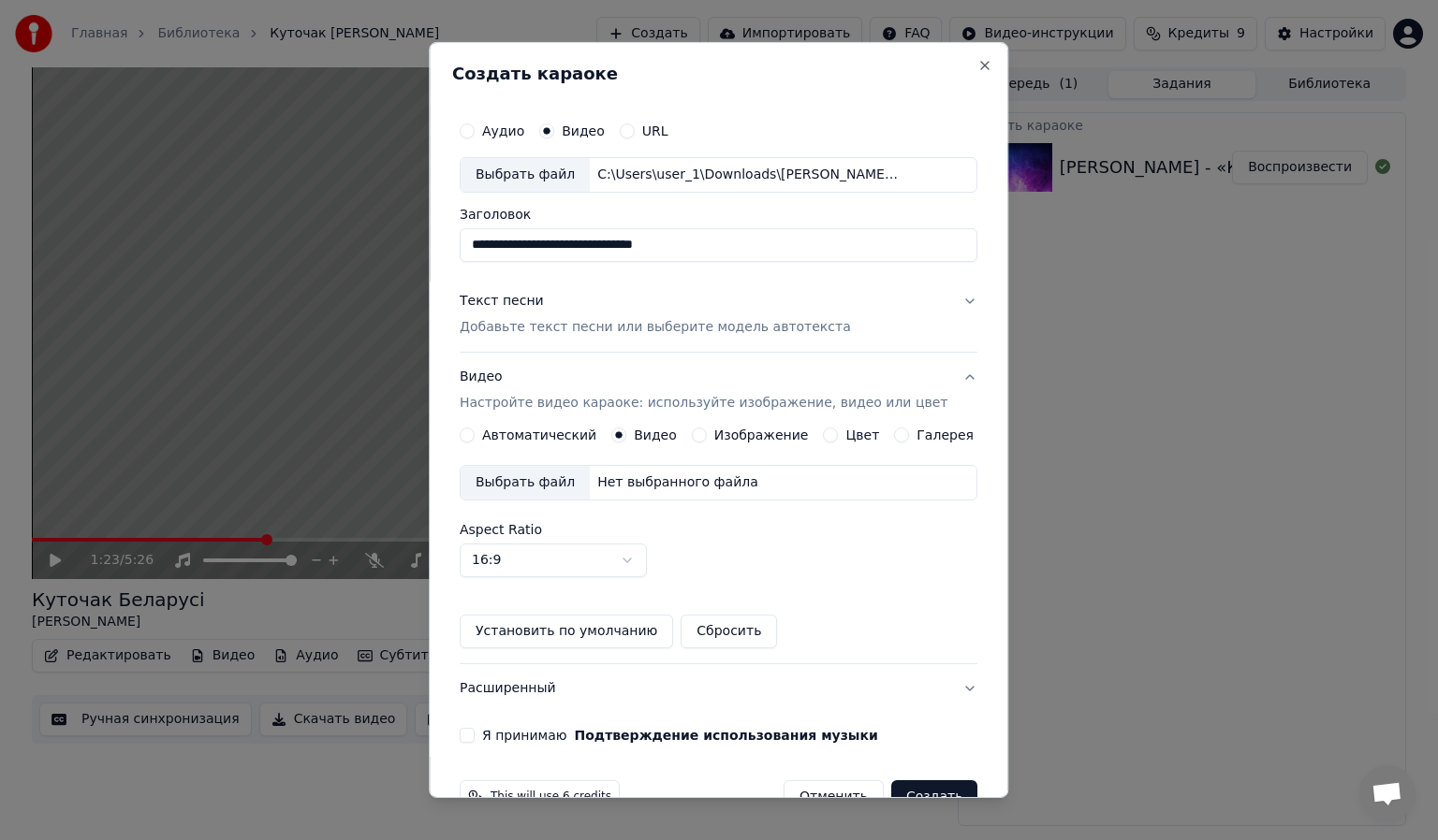
click at [532, 486] on div "Выбрать файл" at bounding box center [525, 483] width 129 height 34
click at [558, 314] on div "Текст песни Добавьте текст песни или выберите модель автотекста" at bounding box center [654, 314] width 391 height 45
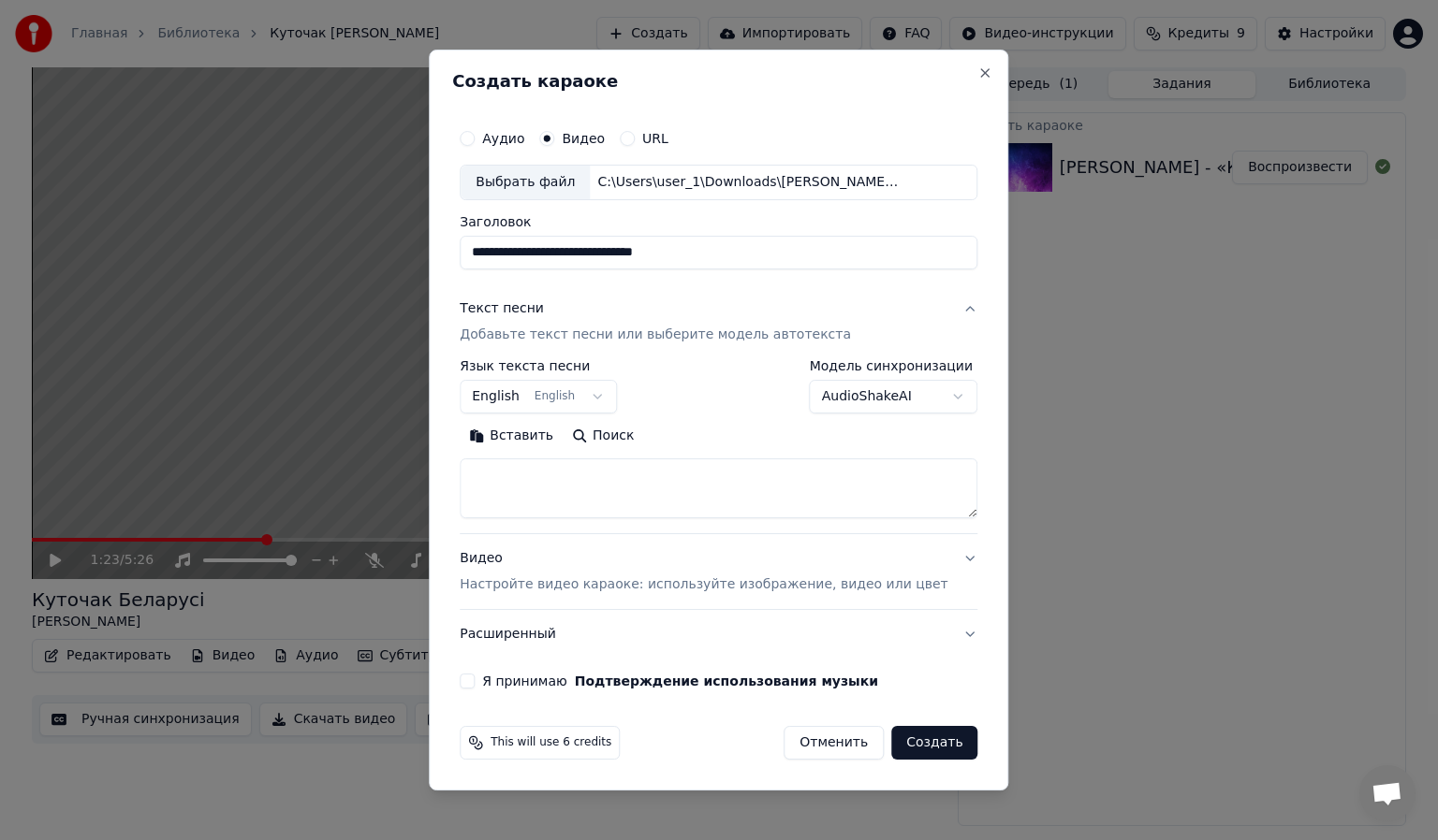
click at [925, 393] on body "**********" at bounding box center [719, 420] width 1438 height 840
click at [639, 478] on body "**********" at bounding box center [719, 420] width 1438 height 840
click at [639, 478] on textarea at bounding box center [718, 488] width 517 height 60
click at [531, 440] on button "Вставить" at bounding box center [511, 436] width 103 height 30
type textarea "**********"
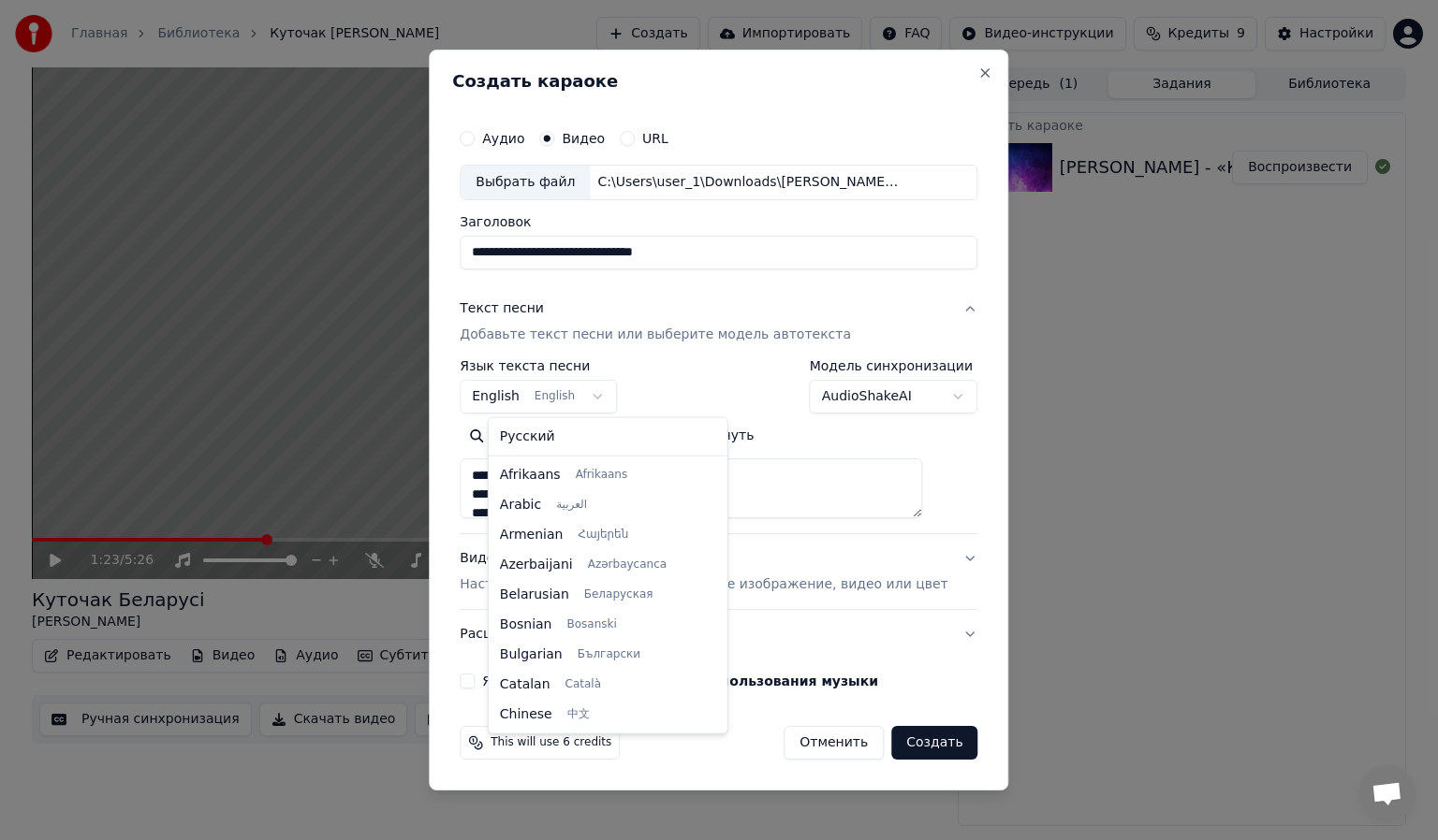
click at [607, 396] on body "**********" at bounding box center [719, 420] width 1438 height 840
select select "**"
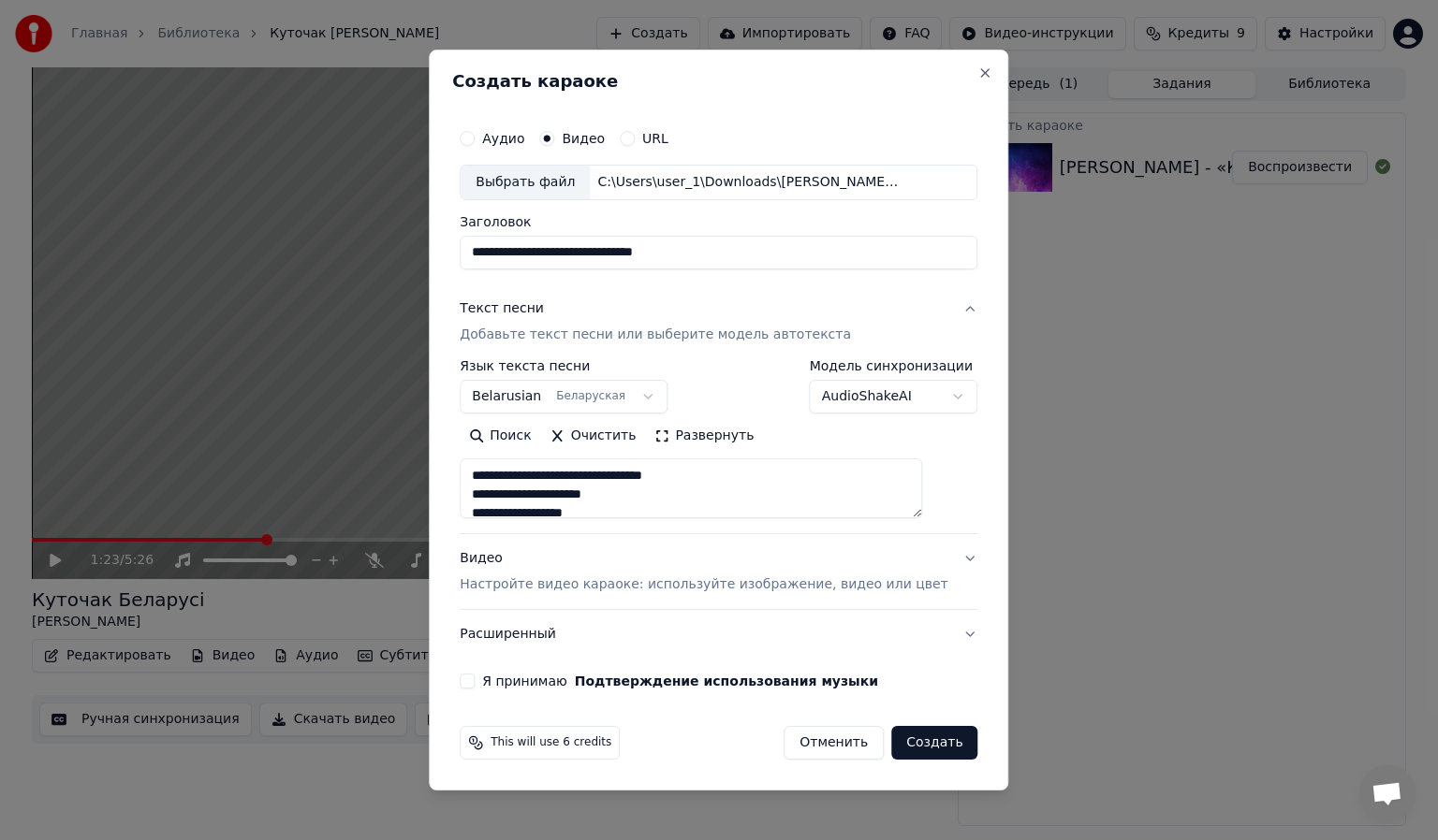
click at [790, 261] on input "**********" at bounding box center [718, 252] width 517 height 34
click at [899, 376] on div "**********" at bounding box center [893, 386] width 168 height 55
click at [929, 393] on body "**********" at bounding box center [719, 420] width 1438 height 840
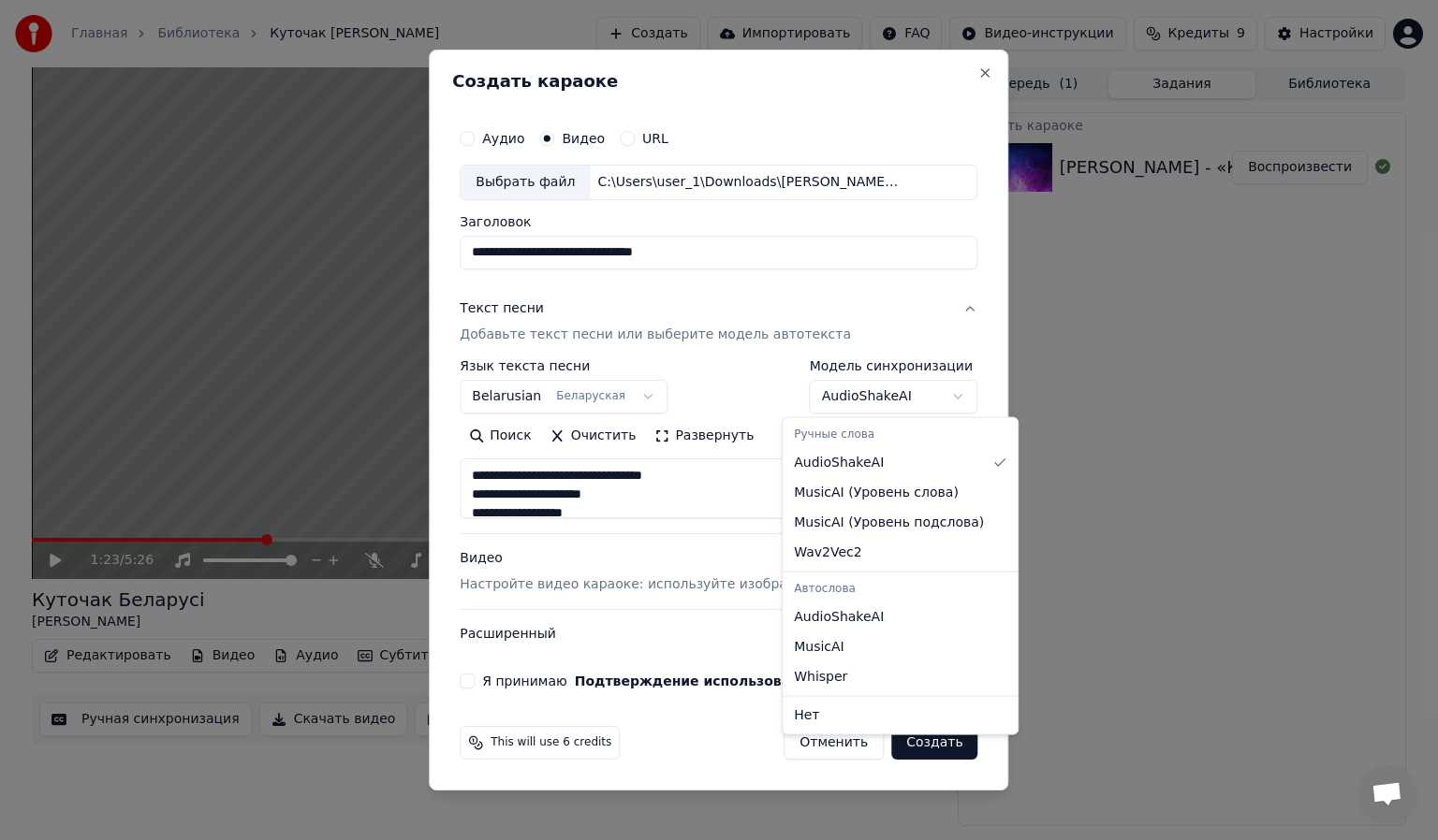
click at [790, 303] on body "**********" at bounding box center [719, 420] width 1438 height 840
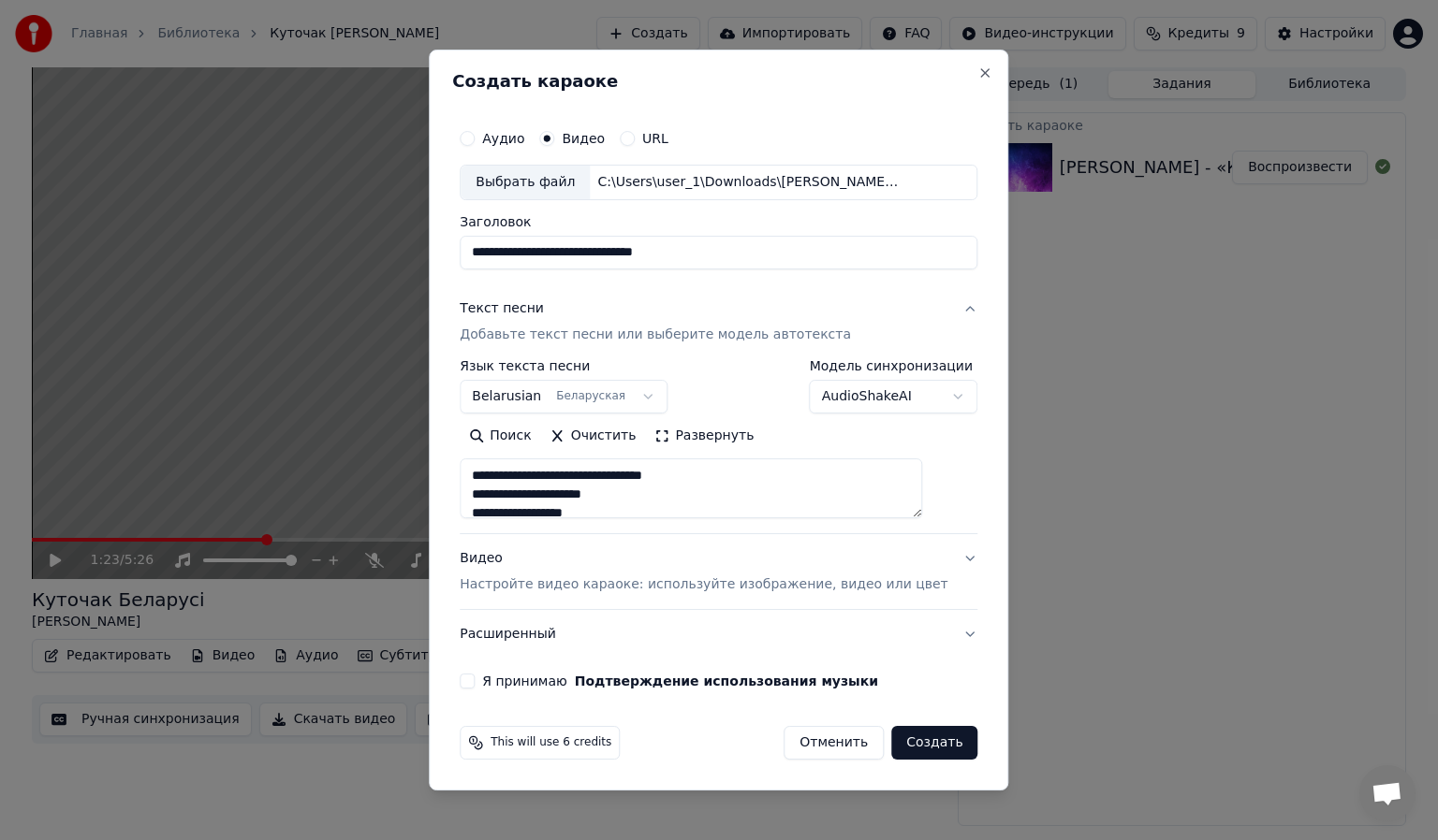
click at [778, 341] on p "Добавьте текст песни или выберите модель автотекста" at bounding box center [654, 335] width 391 height 19
type textarea "**********"
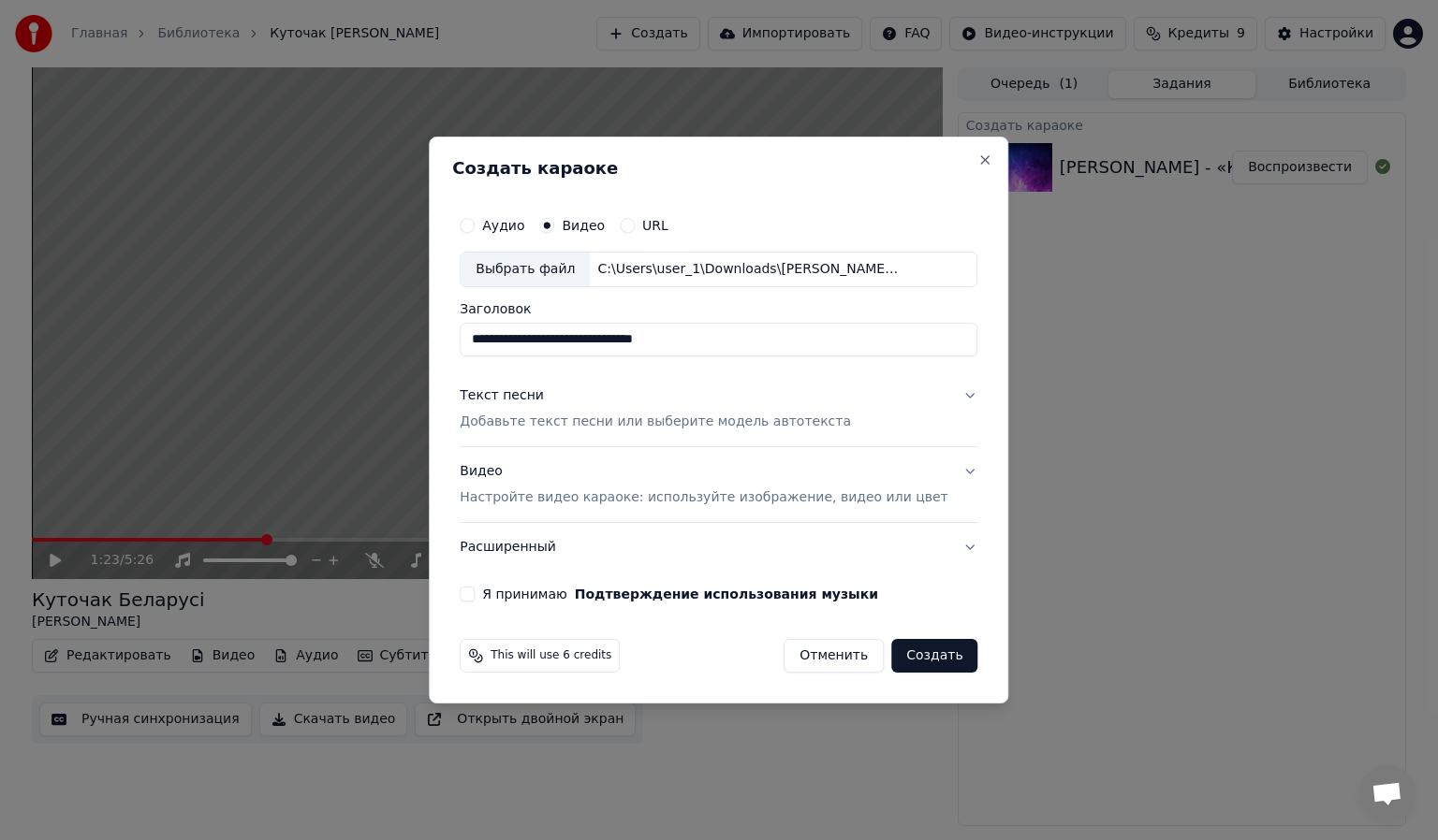
click at [734, 503] on p "Настройте видео караоке: используйте изображение, видео или цвет" at bounding box center [703, 497] width 487 height 19
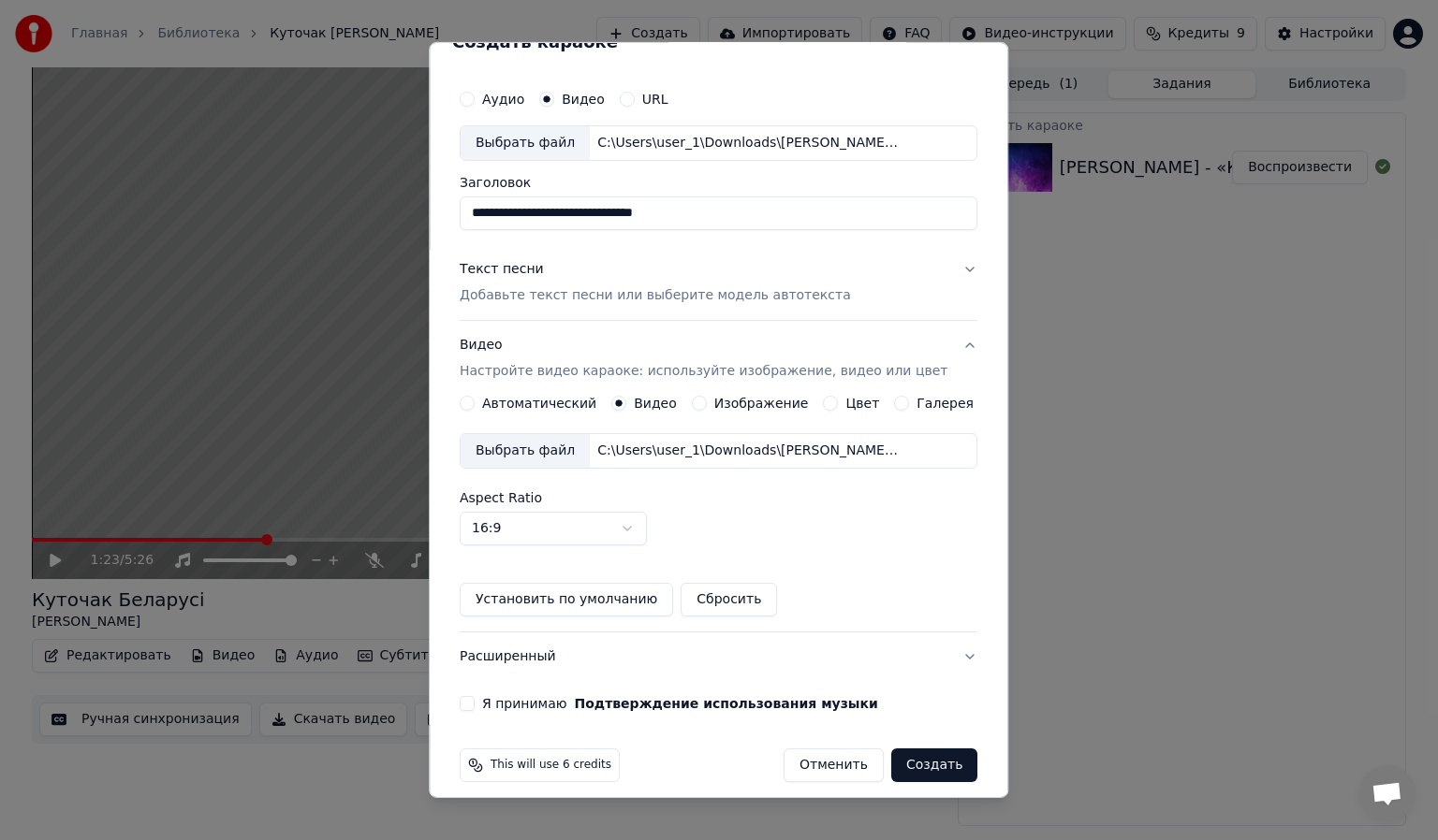
scroll to position [45, 0]
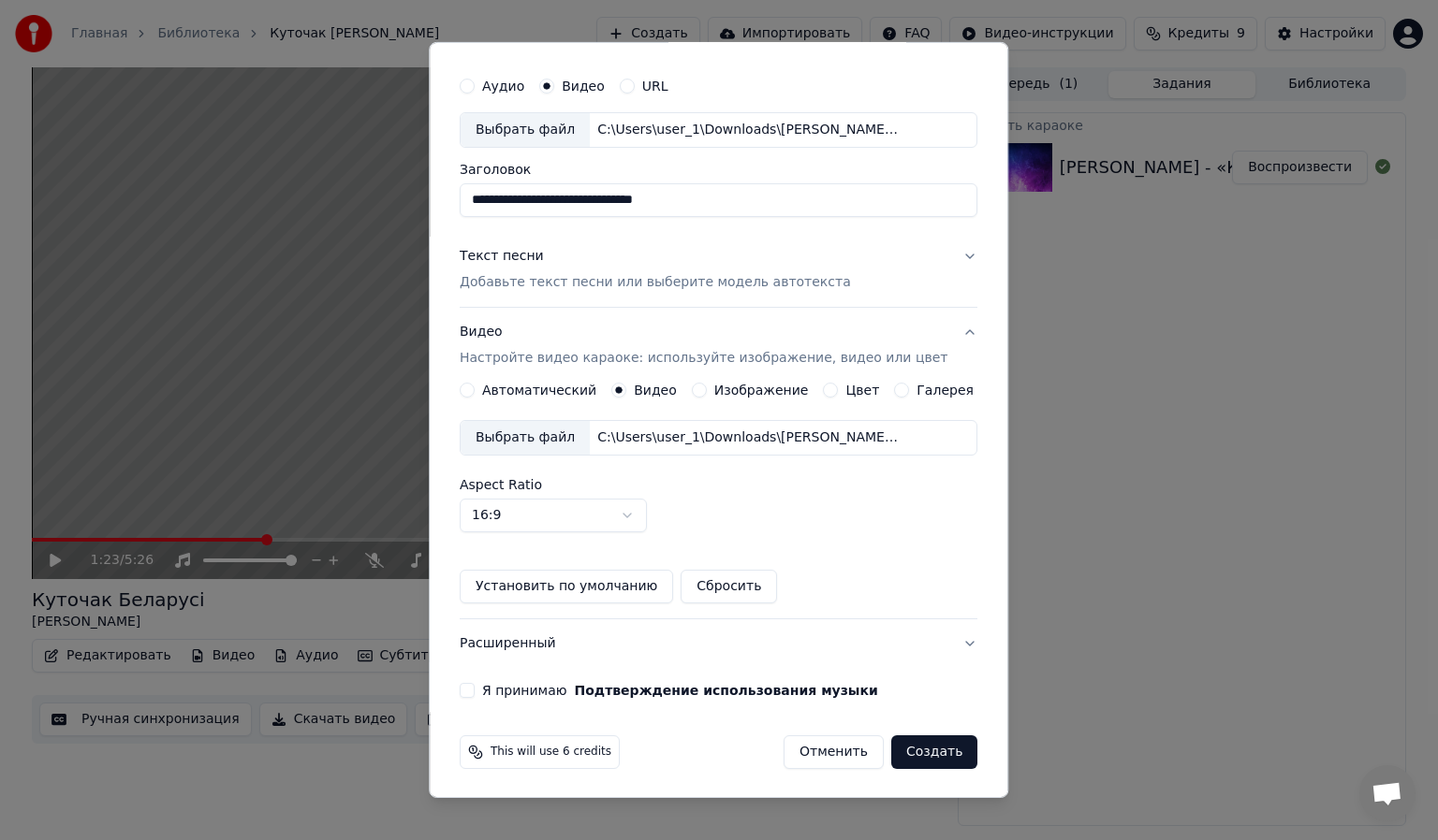
click at [474, 692] on button "Я принимаю Подтверждение использования музыки" at bounding box center [466, 690] width 15 height 15
click at [526, 356] on p "Настройте видео караоке: используйте изображение, видео или цвет" at bounding box center [703, 358] width 487 height 19
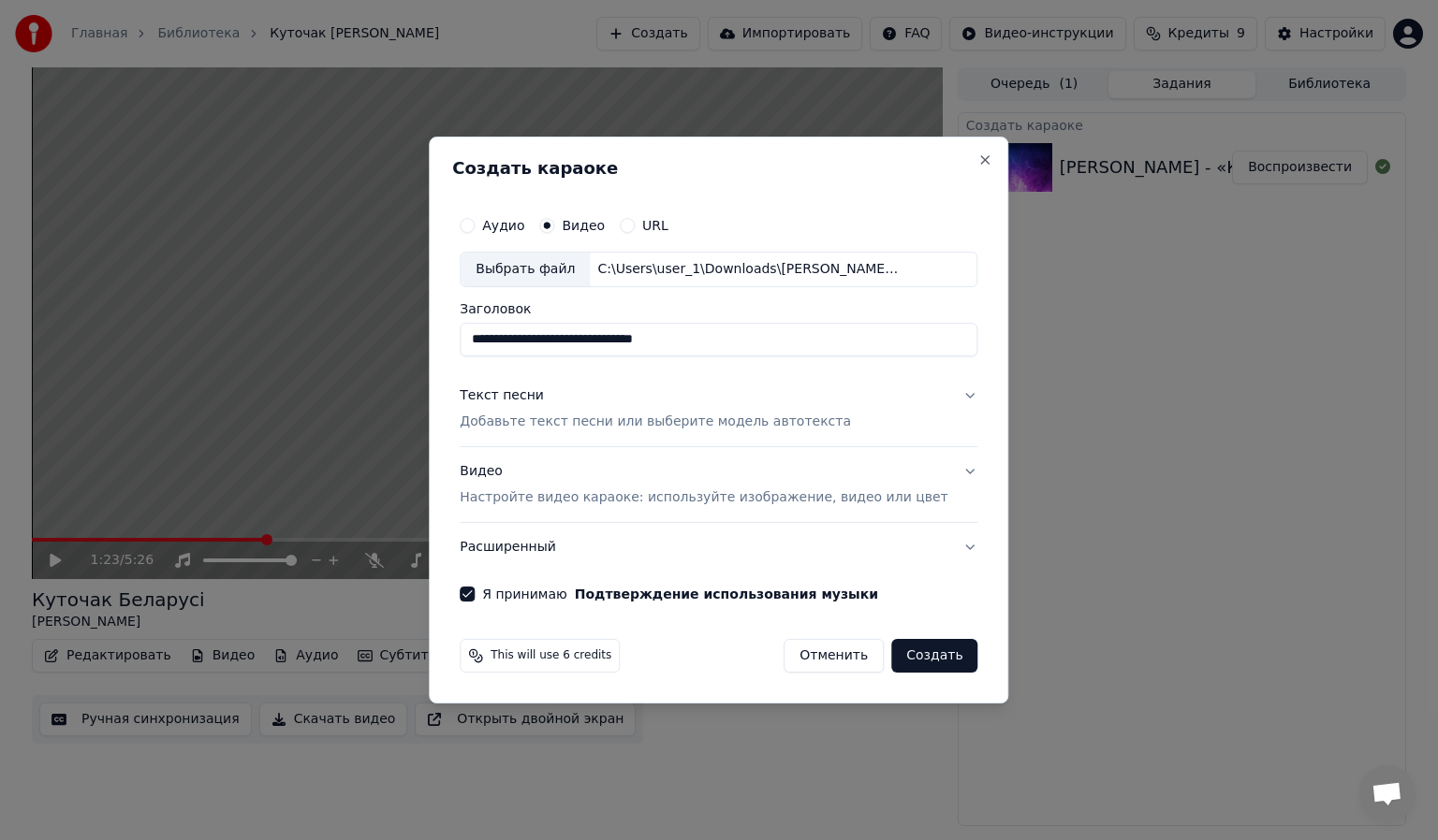
click at [606, 425] on p "Добавьте текст песни или выберите модель автотекста" at bounding box center [654, 421] width 391 height 19
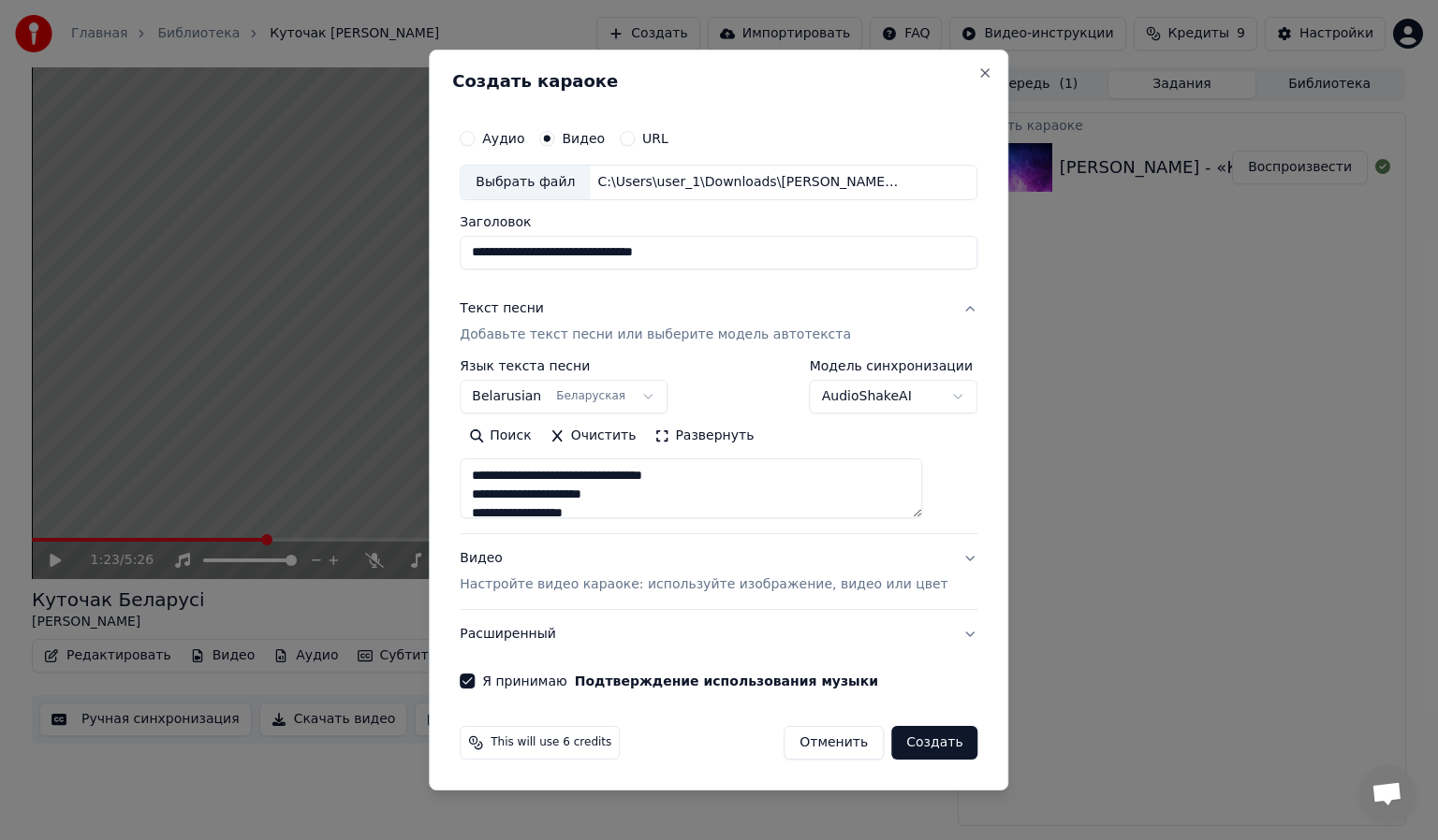
click at [922, 750] on button "Создать" at bounding box center [934, 743] width 87 height 34
type textarea "**********"
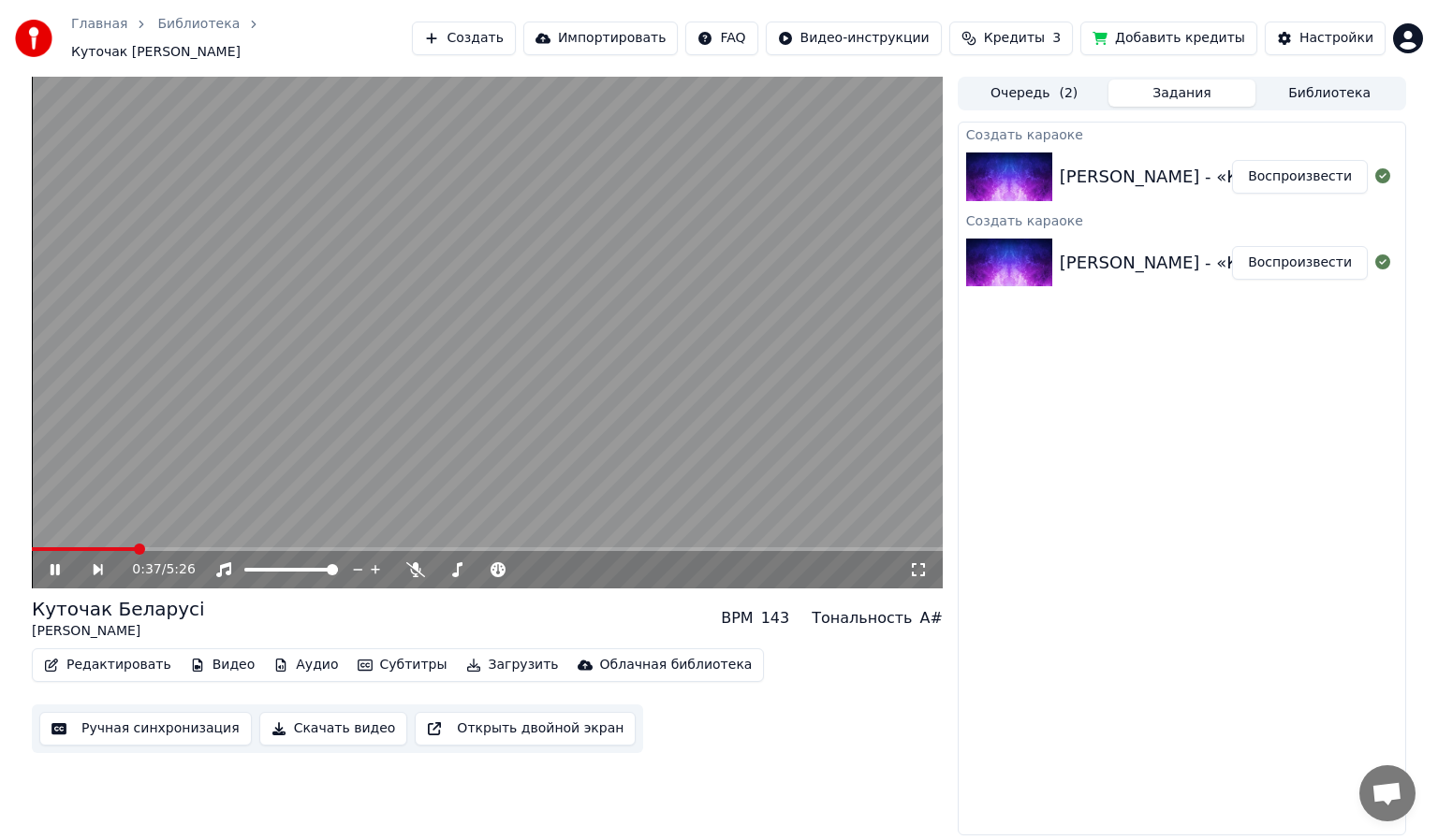
click at [135, 548] on span at bounding box center [487, 550] width 911 height 4
drag, startPoint x: 127, startPoint y: 543, endPoint x: 101, endPoint y: 544, distance: 26.0
click at [101, 551] on div "0:39 / 5:26" at bounding box center [487, 570] width 911 height 38
click at [99, 548] on span at bounding box center [87, 550] width 109 height 4
click at [1015, 145] on div "Алена Ланская - «Куточак Беларусi» Воспроизвести" at bounding box center [1181, 177] width 447 height 64
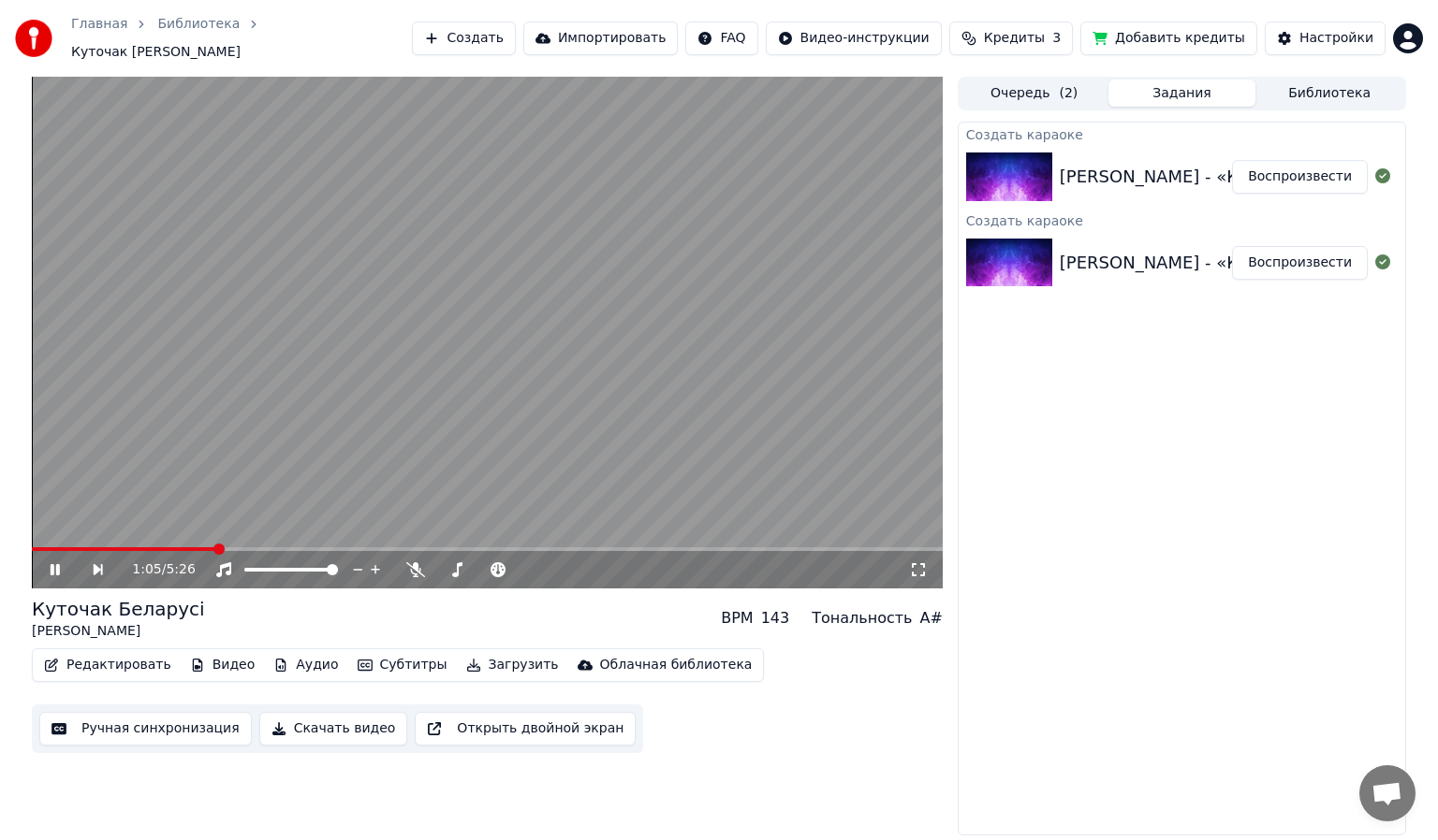
click at [1004, 252] on img at bounding box center [1008, 262] width 87 height 49
click at [48, 563] on icon at bounding box center [68, 570] width 43 height 15
click at [1056, 156] on div at bounding box center [1012, 176] width 93 height 49
click at [1018, 247] on img at bounding box center [1008, 262] width 87 height 49
click at [1019, 249] on img at bounding box center [1008, 262] width 87 height 49
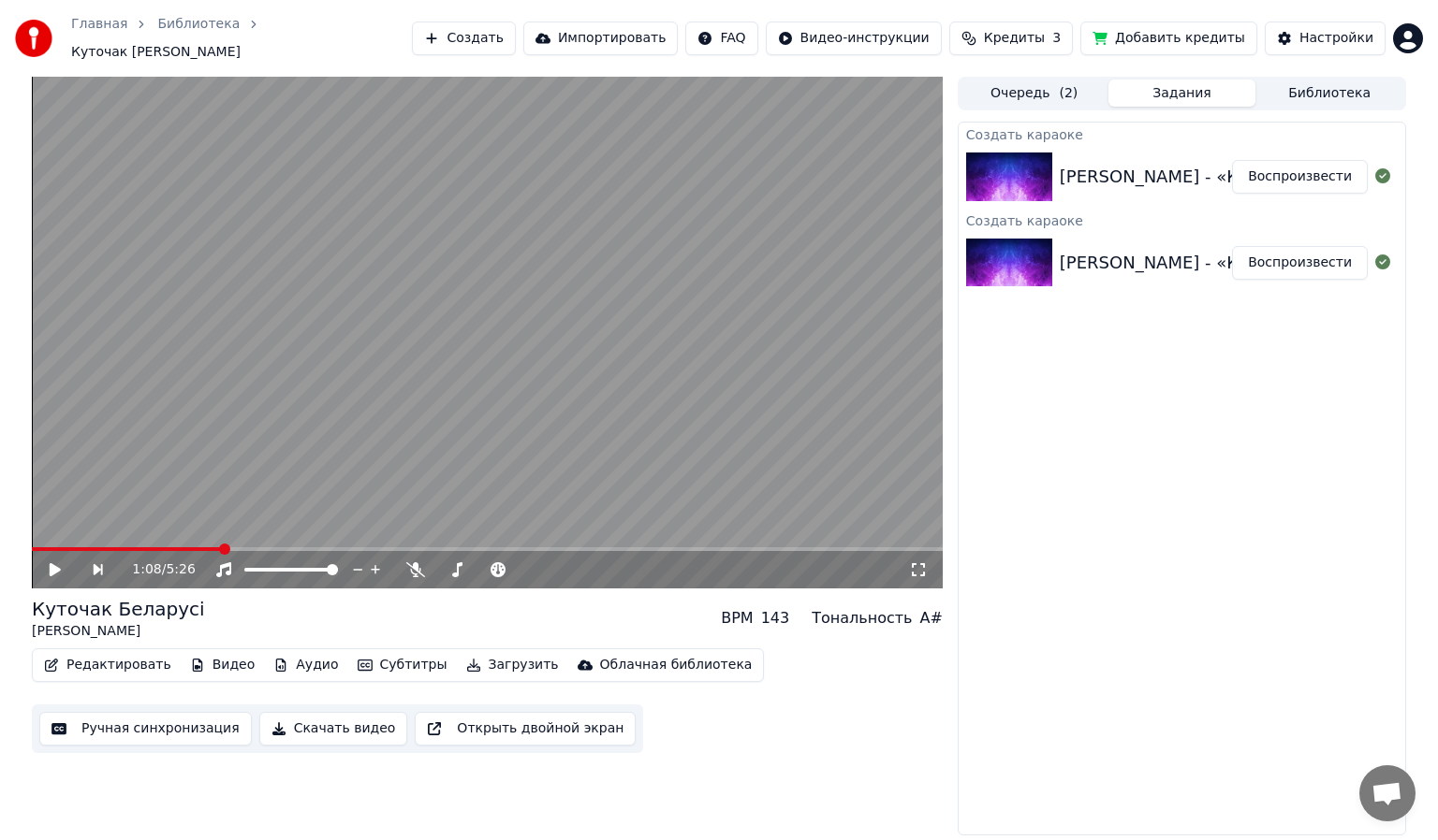
click at [1019, 249] on img at bounding box center [1008, 262] width 87 height 49
click at [1039, 161] on img at bounding box center [1008, 176] width 87 height 49
click at [1303, 160] on button "Воспроизвести" at bounding box center [1300, 177] width 135 height 34
click at [89, 548] on span at bounding box center [487, 550] width 911 height 4
click at [158, 551] on div "0:21 / 5:26" at bounding box center [487, 570] width 911 height 38
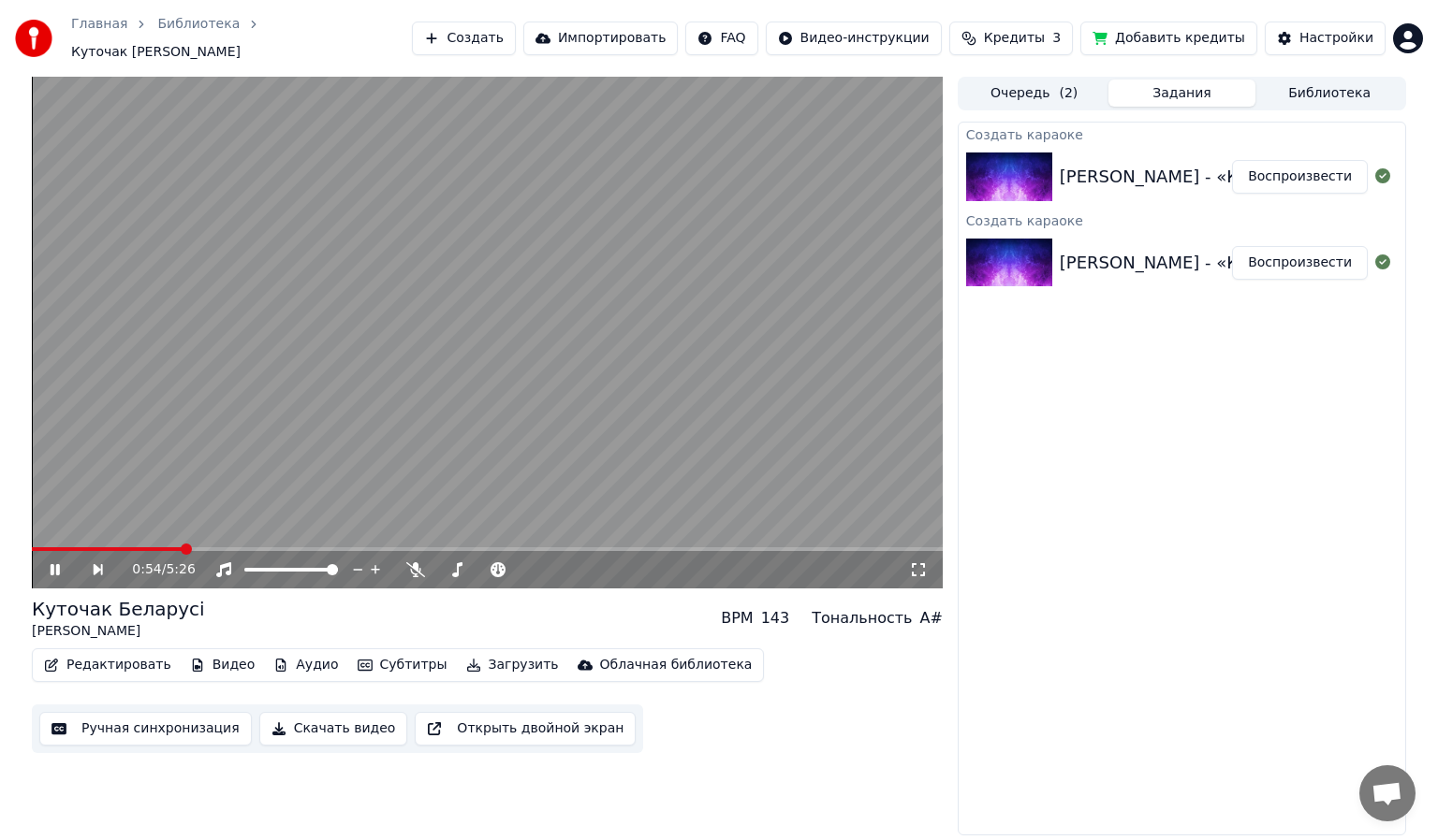
click at [181, 548] on span at bounding box center [487, 550] width 911 height 4
click at [216, 548] on span at bounding box center [487, 550] width 911 height 4
click at [1003, 247] on img at bounding box center [1008, 262] width 87 height 49
click at [55, 563] on icon at bounding box center [68, 570] width 43 height 15
click at [1292, 262] on button "Воспроизвести" at bounding box center [1300, 263] width 135 height 34
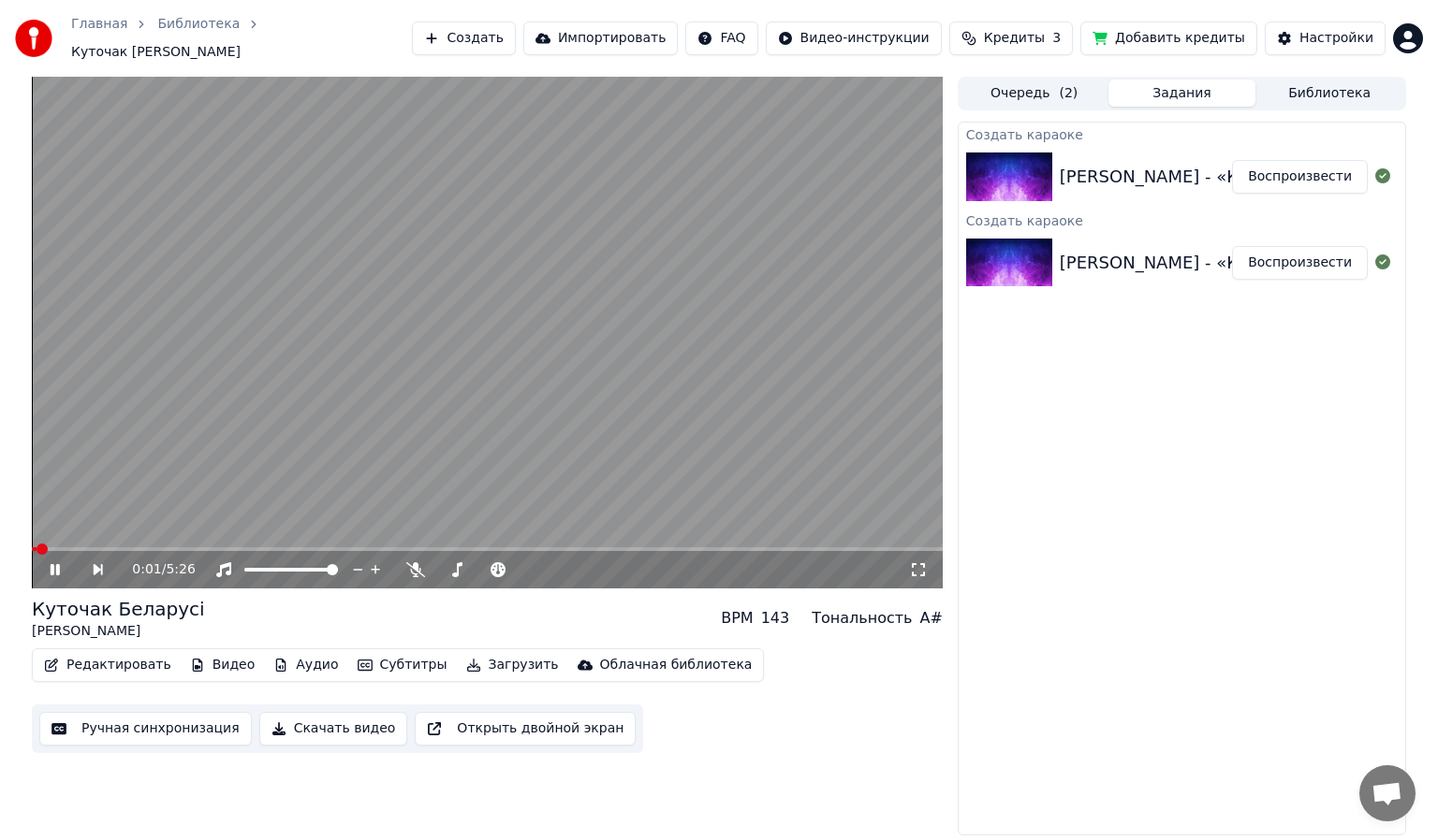
click at [253, 533] on video at bounding box center [487, 332] width 911 height 512
click at [256, 538] on div "0:01 / 5:26" at bounding box center [487, 332] width 911 height 512
click at [256, 548] on span at bounding box center [487, 550] width 911 height 4
click at [241, 548] on span at bounding box center [147, 550] width 231 height 4
click at [210, 548] on span at bounding box center [120, 550] width 178 height 4
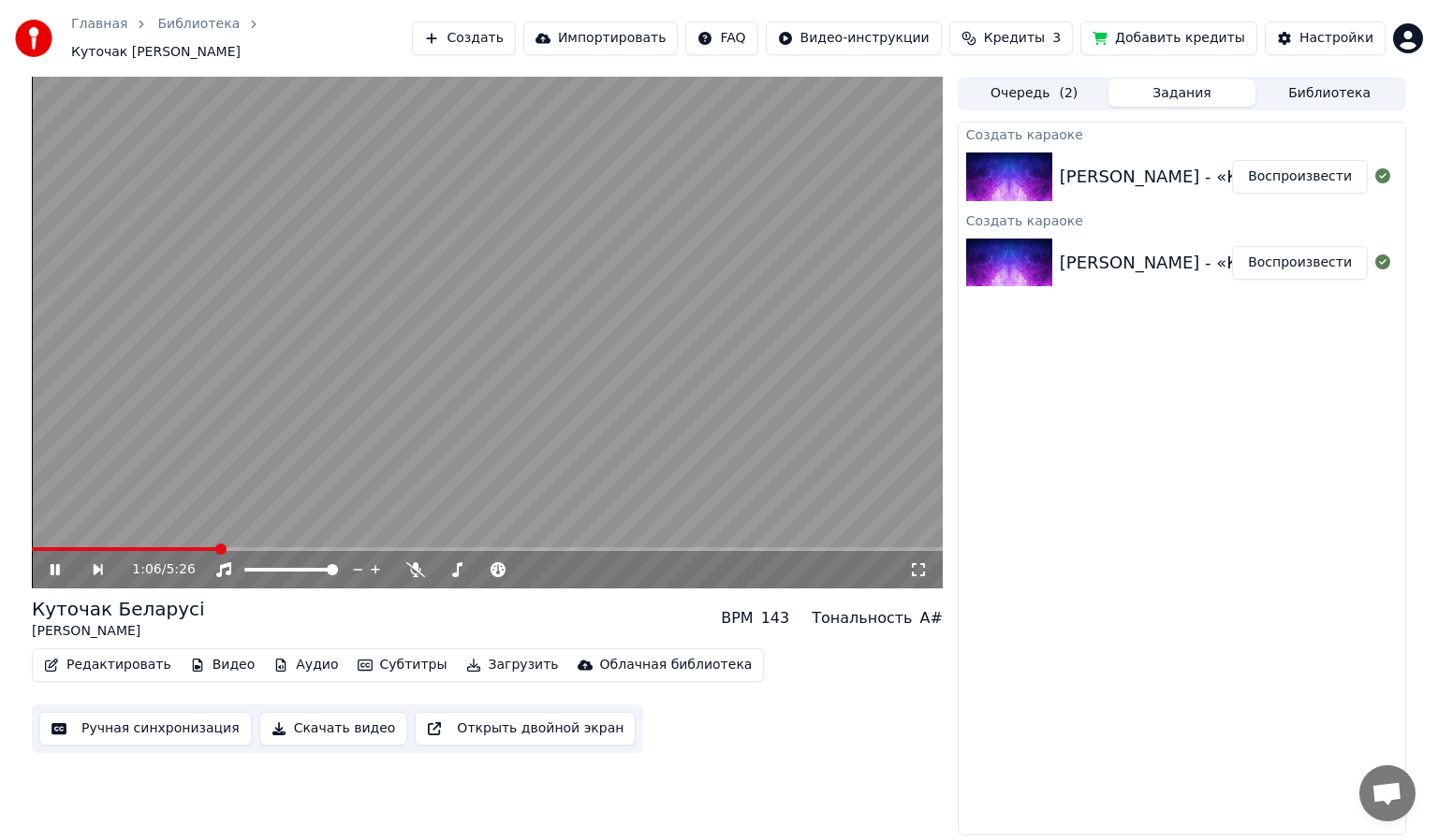
click at [302, 391] on video at bounding box center [487, 332] width 911 height 512
click at [52, 566] on icon at bounding box center [55, 570] width 11 height 13
drag, startPoint x: 389, startPoint y: 426, endPoint x: 390, endPoint y: 403, distance: 23.0
click at [386, 419] on video at bounding box center [487, 332] width 911 height 512
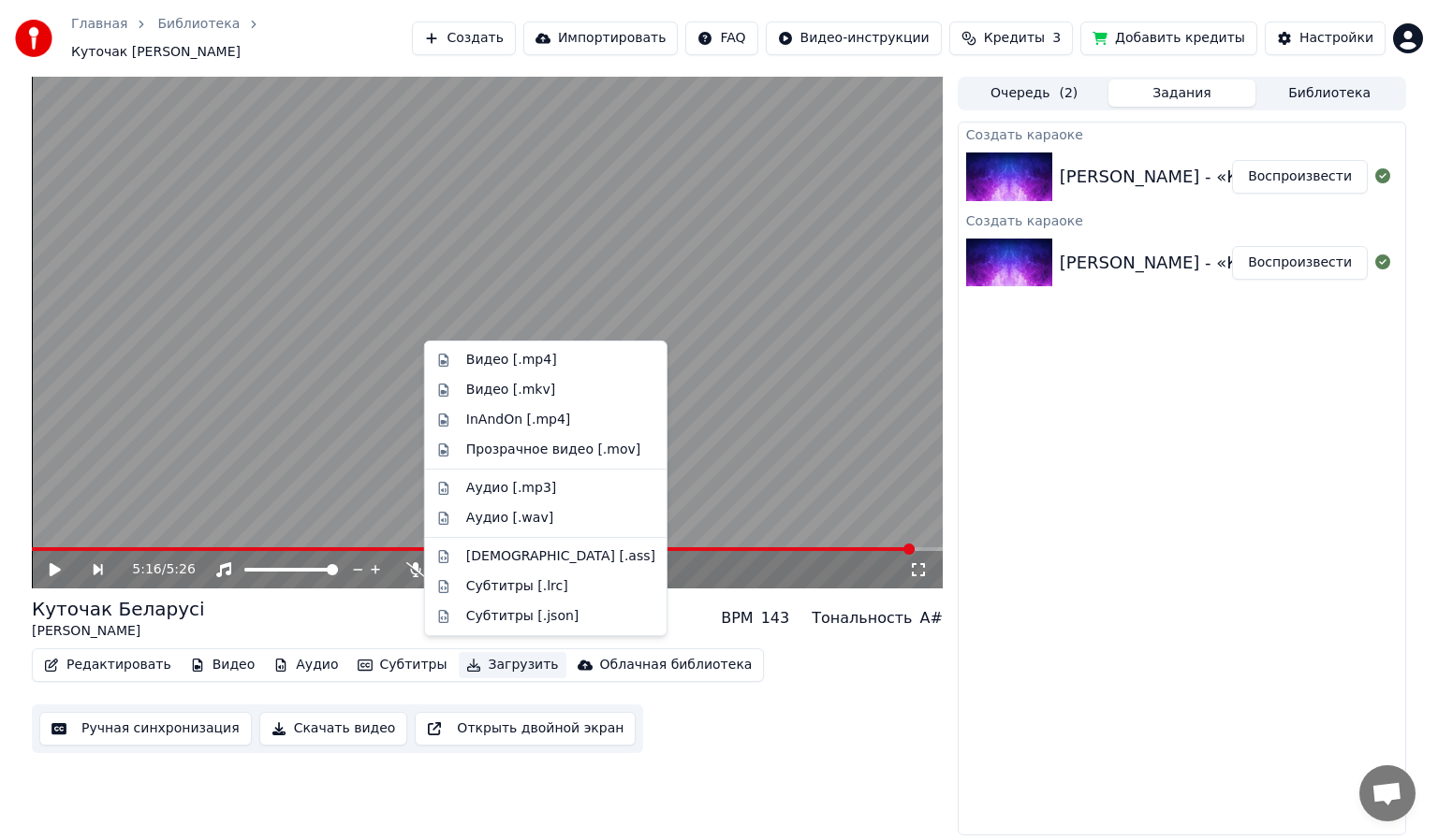
click at [479, 658] on button "Загрузить" at bounding box center [512, 665] width 107 height 26
click at [532, 354] on div "Видео [.mp4]" at bounding box center [511, 360] width 90 height 19
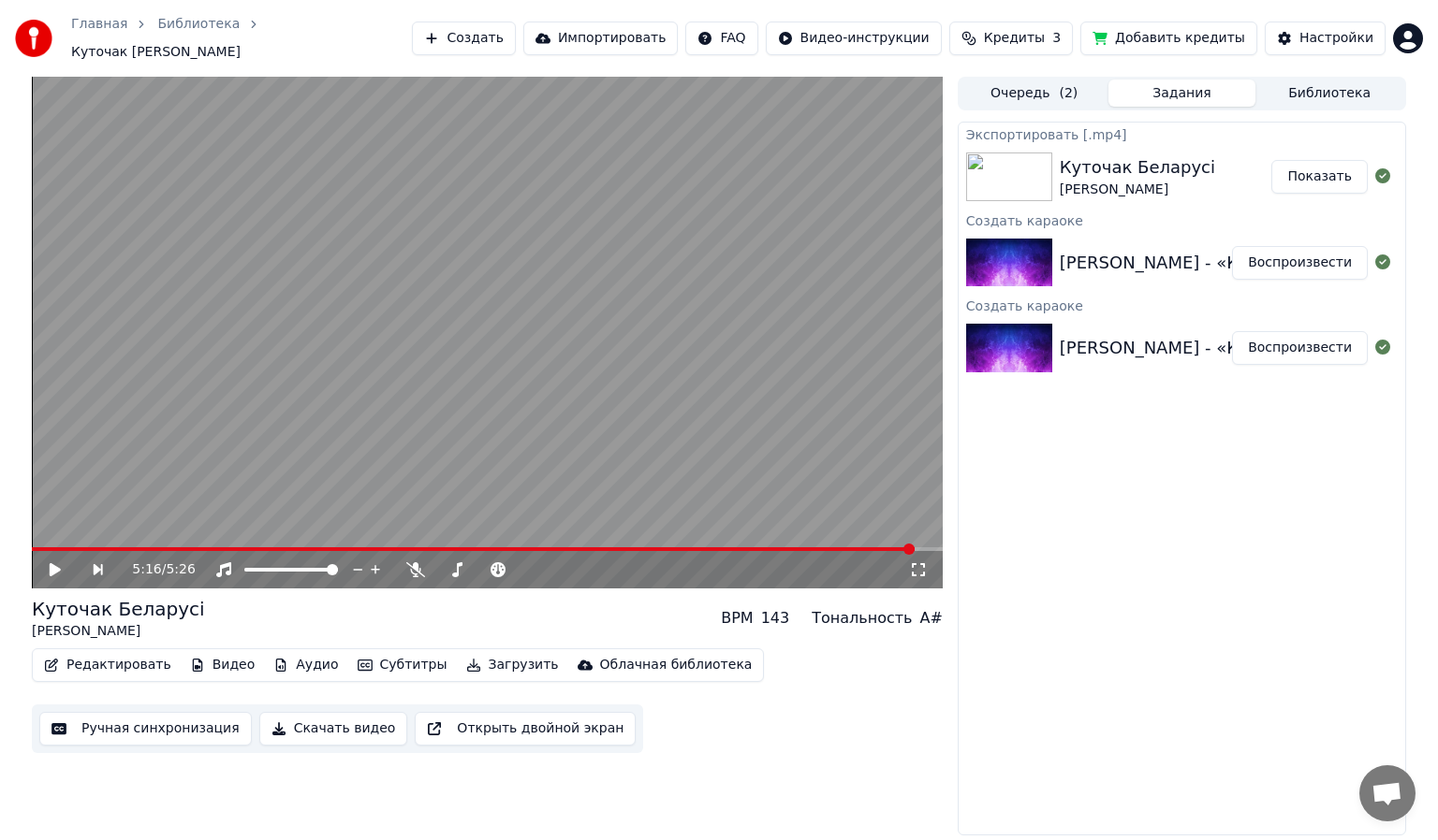
click at [1331, 168] on button "Показать" at bounding box center [1319, 177] width 96 height 34
